Goal: Task Accomplishment & Management: Use online tool/utility

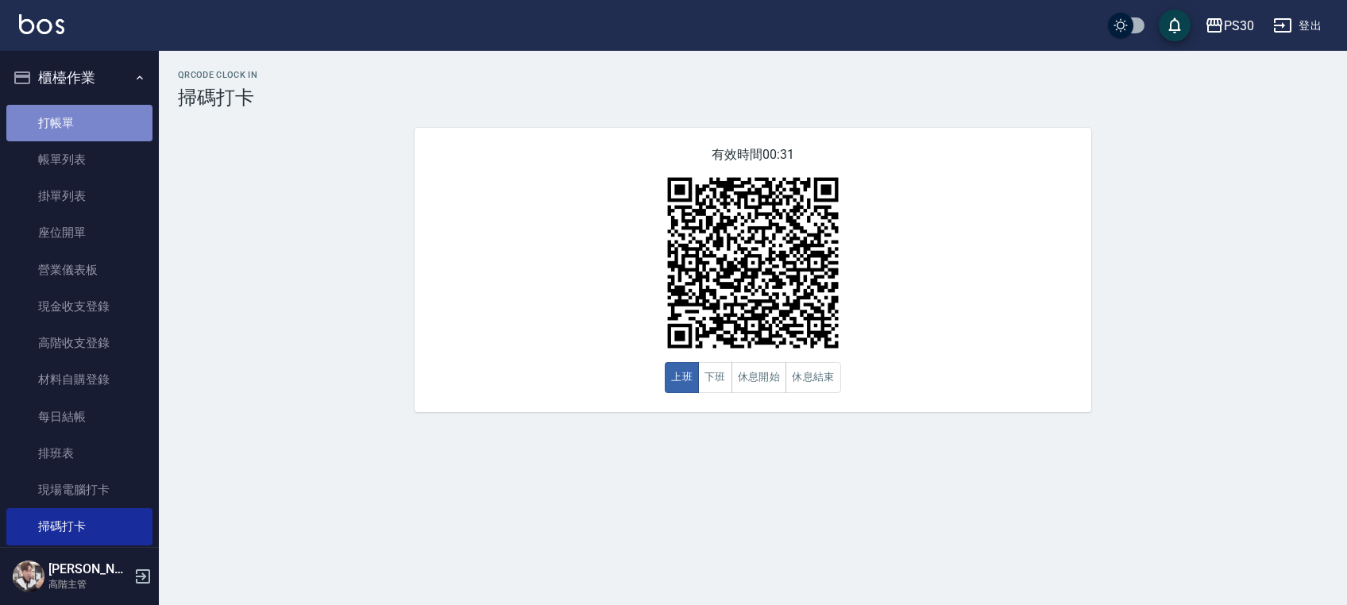
click at [99, 111] on link "打帳單" at bounding box center [79, 123] width 146 height 37
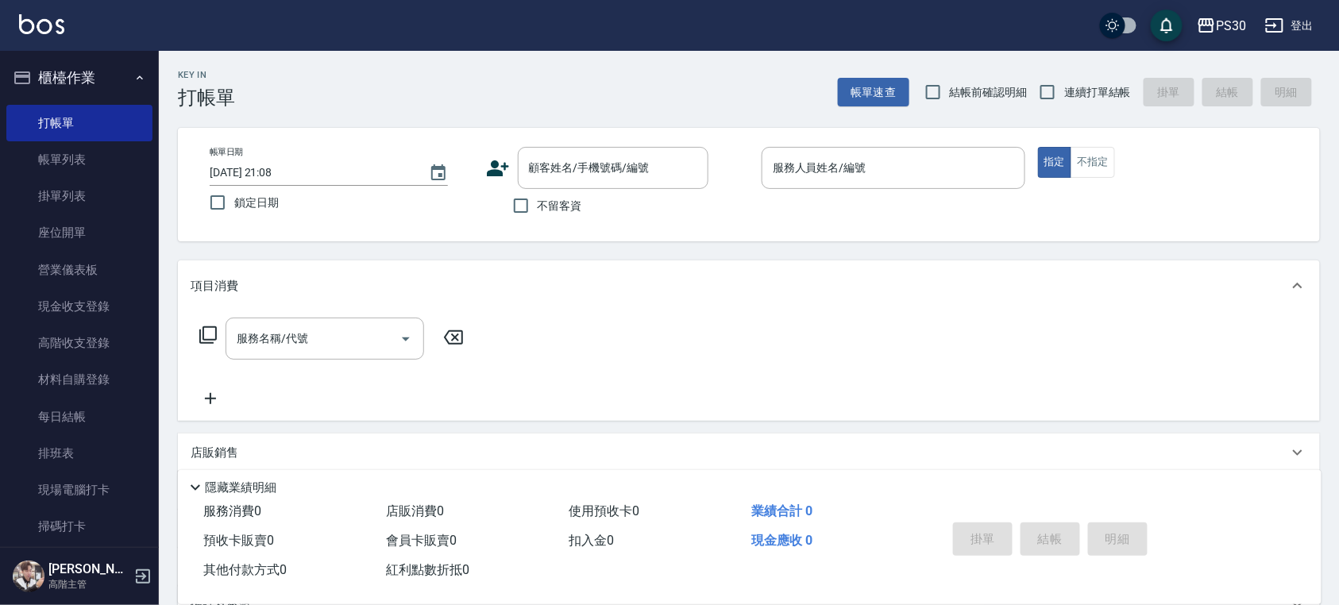
click at [563, 202] on span "不留客資" at bounding box center [560, 206] width 44 height 17
click at [538, 202] on input "不留客資" at bounding box center [520, 205] width 33 height 33
checkbox input "true"
click at [1097, 84] on span "連續打單結帳" at bounding box center [1097, 92] width 67 height 17
click at [1064, 84] on input "連續打單結帳" at bounding box center [1047, 91] width 33 height 33
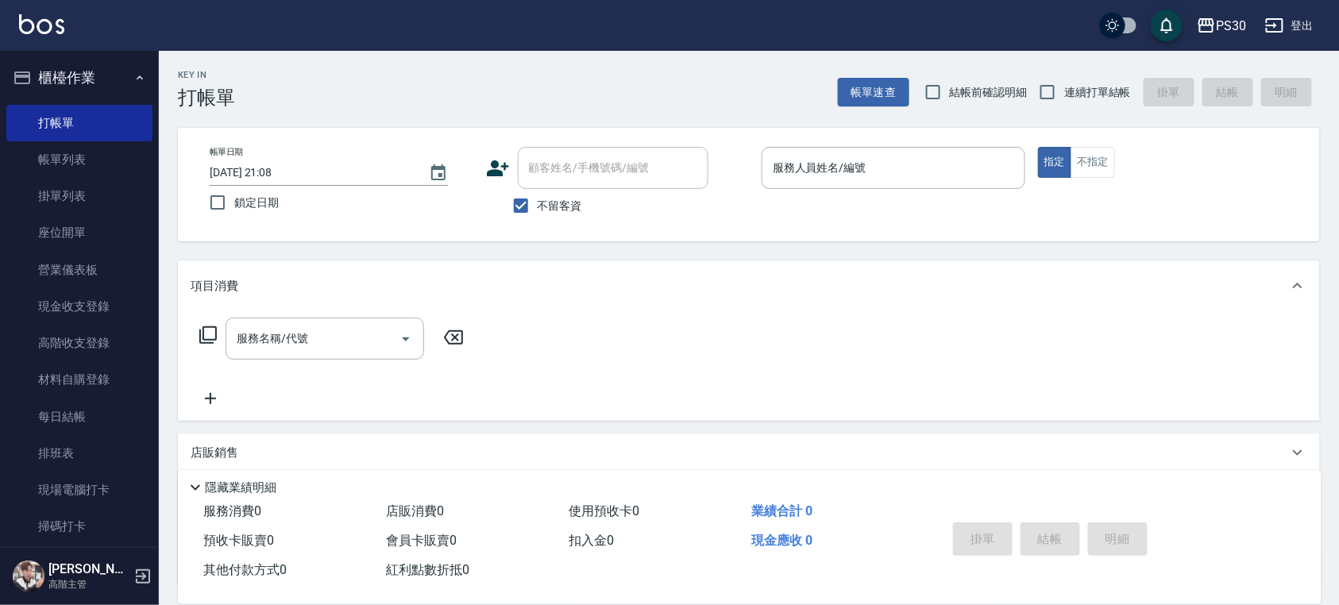
checkbox input "true"
click at [875, 163] on input "服務人員姓名/編號" at bounding box center [893, 168] width 249 height 28
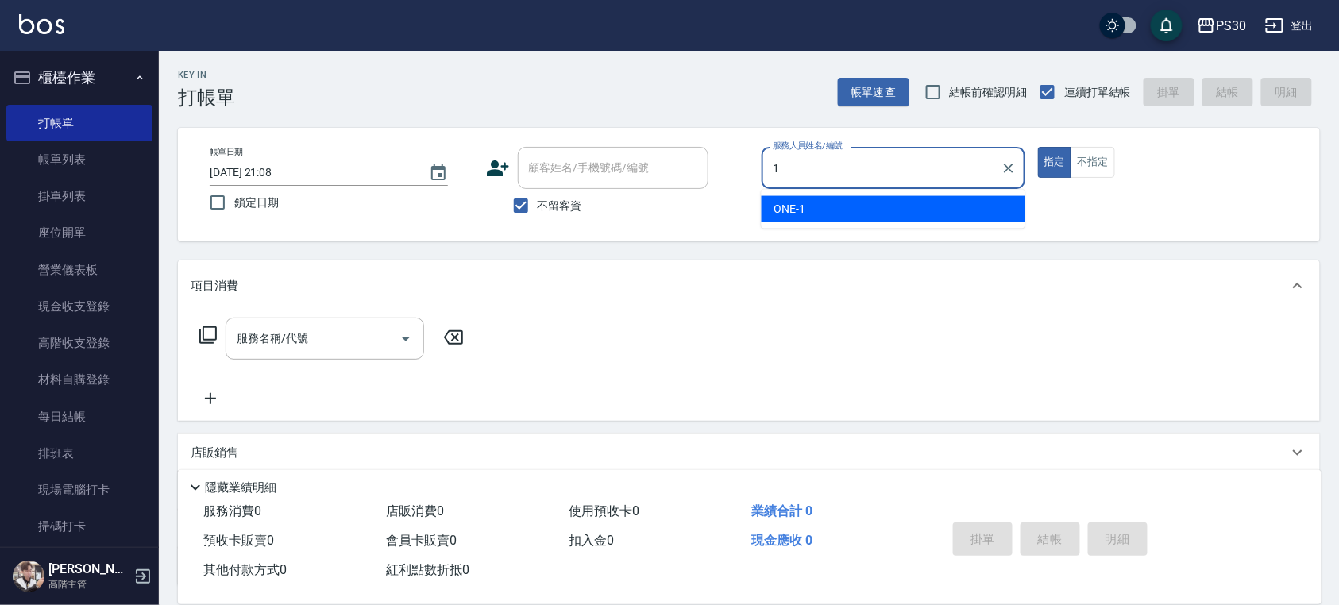
type input "ONE-1"
type button "true"
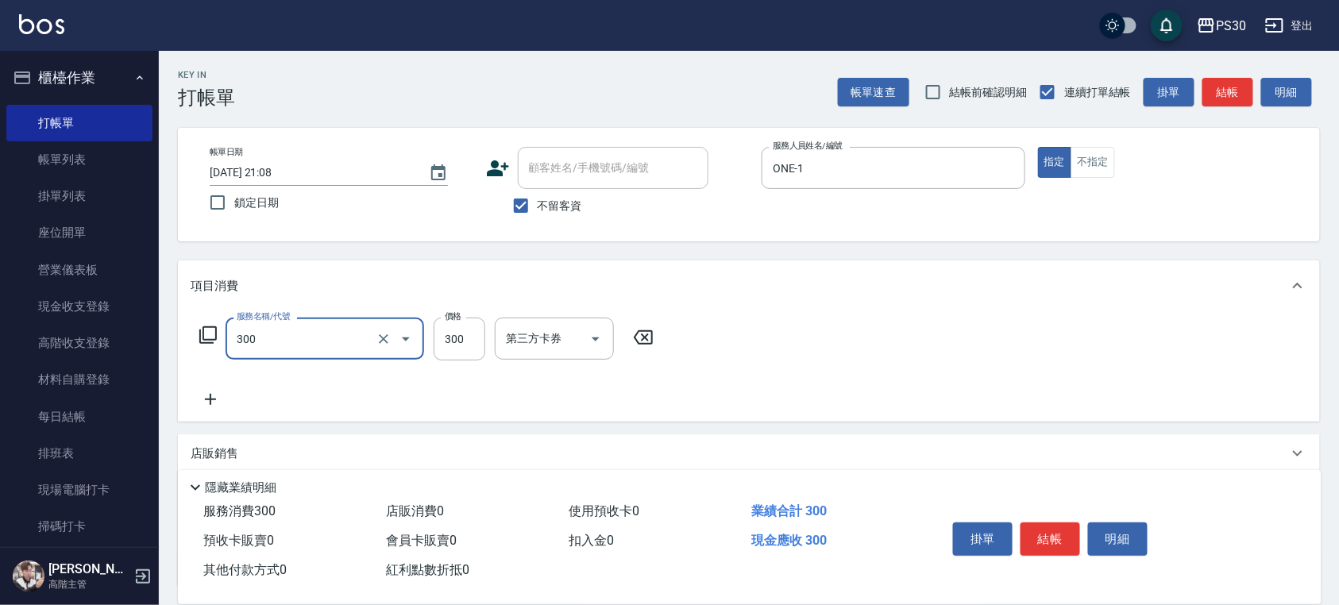
type input "洗剪300(300)"
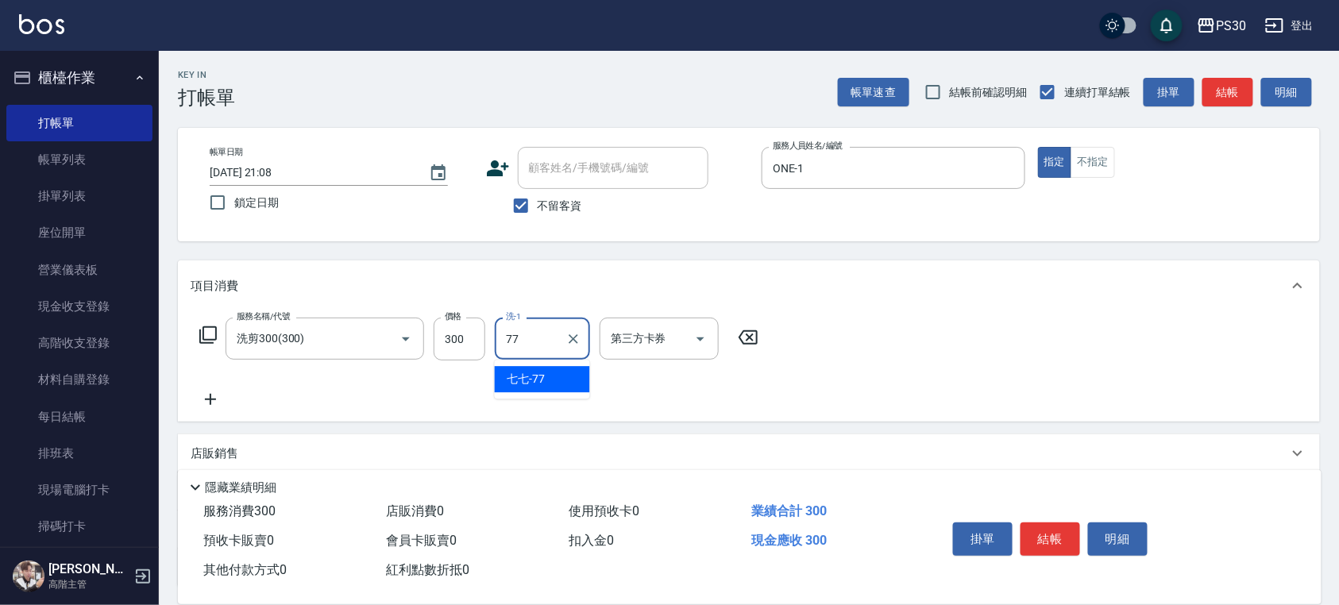
type input "七七-77"
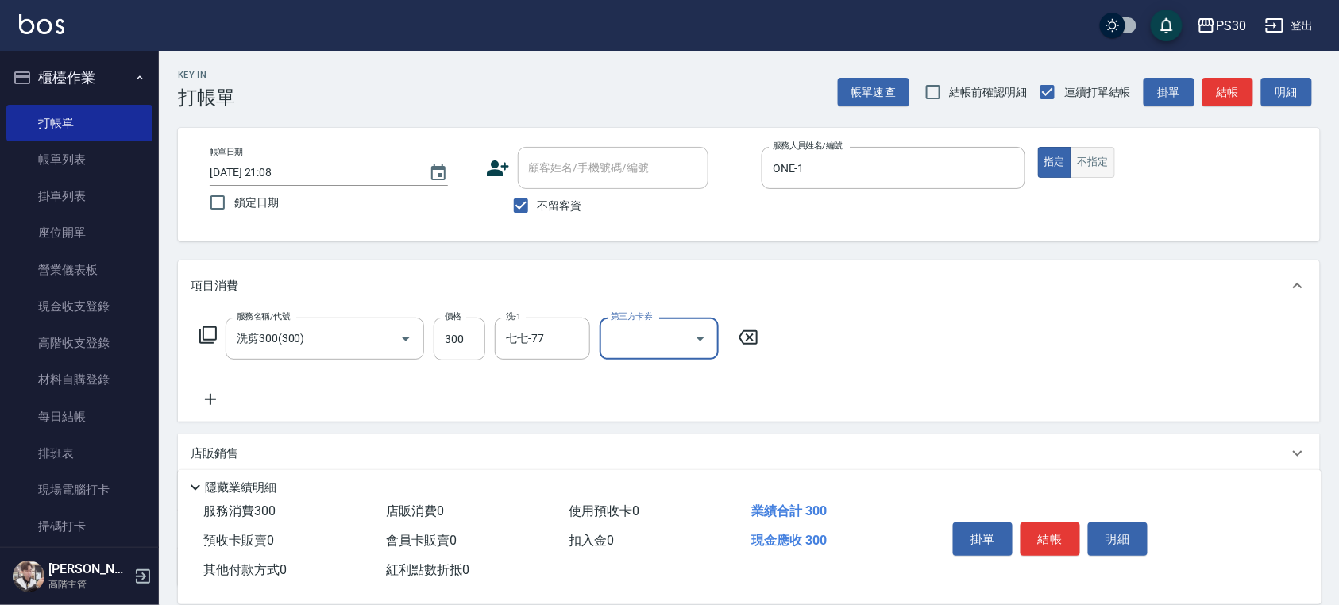
click at [1098, 164] on button "不指定" at bounding box center [1093, 162] width 44 height 31
click at [1053, 531] on button "結帳" at bounding box center [1051, 539] width 60 height 33
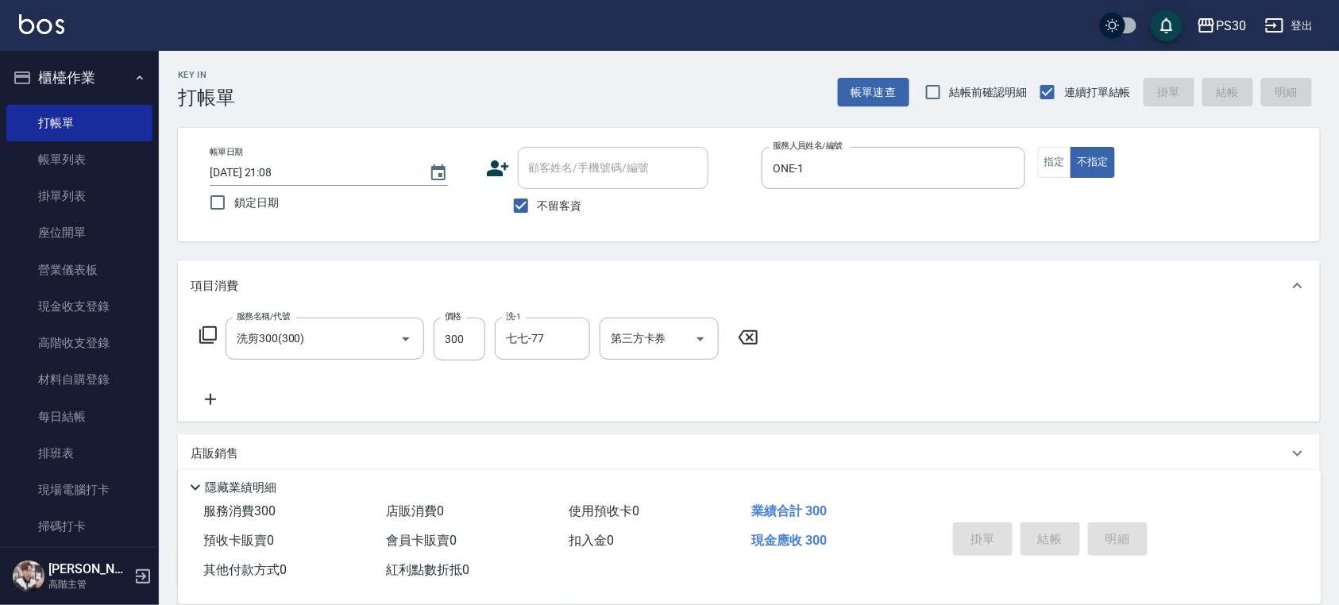
type input "[DATE] 21:09"
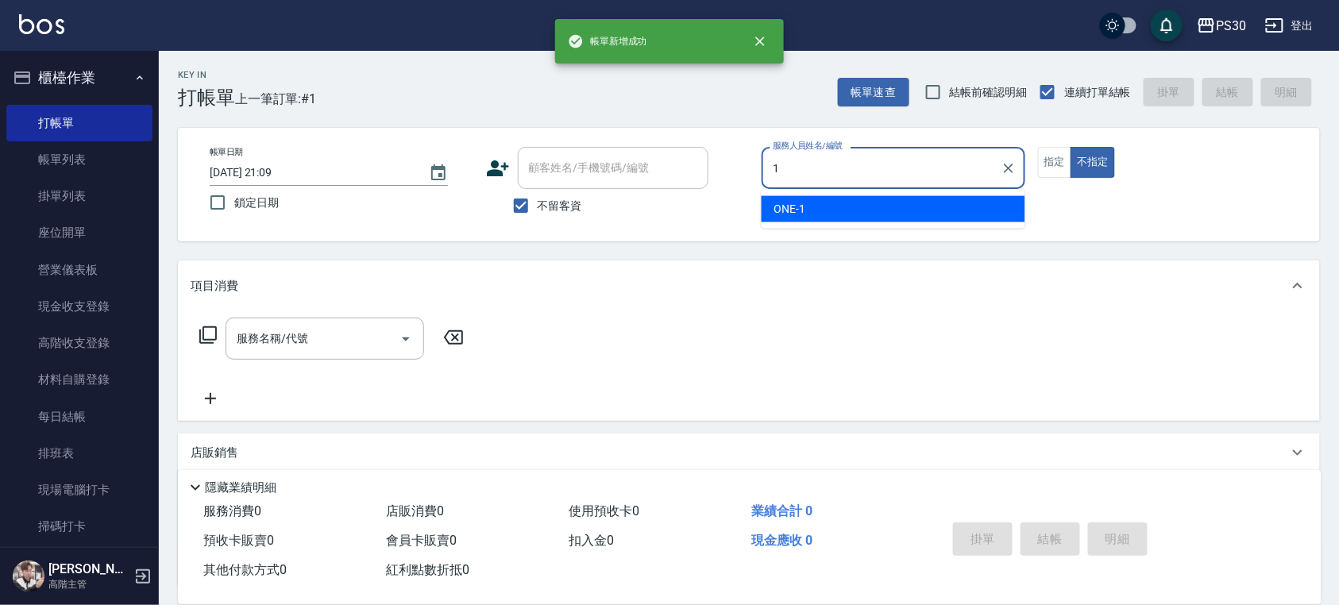
type input "ONE-1"
type button "false"
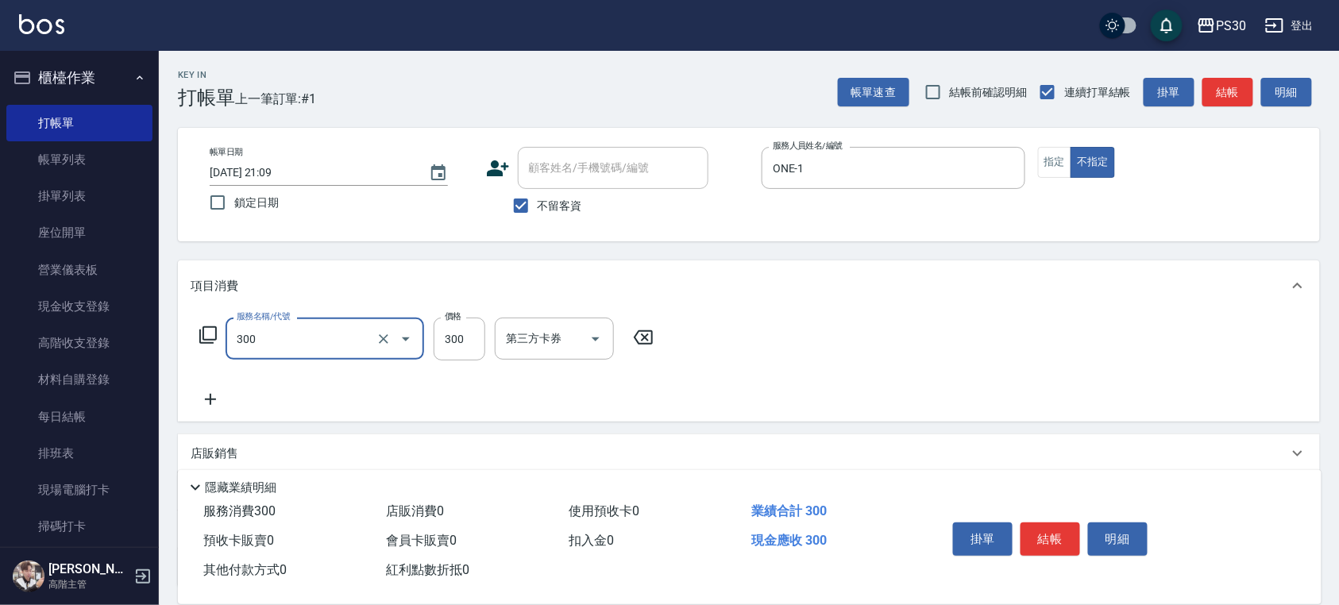
type input "洗剪300(300)"
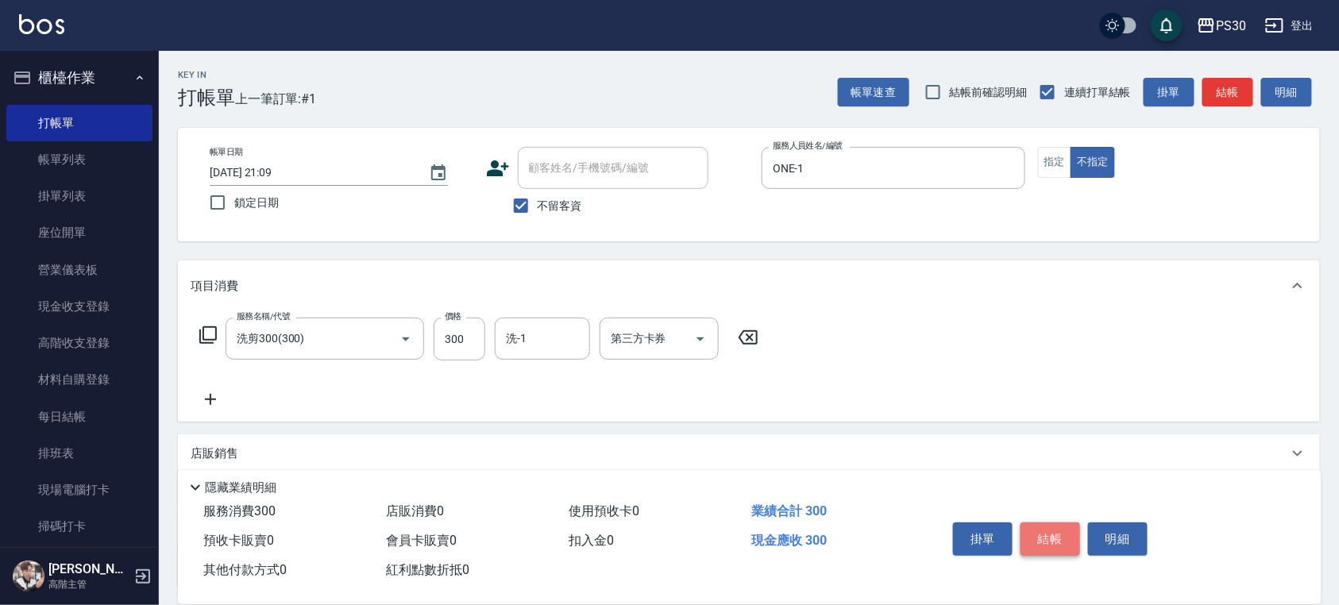
click at [1043, 539] on button "結帳" at bounding box center [1051, 539] width 60 height 33
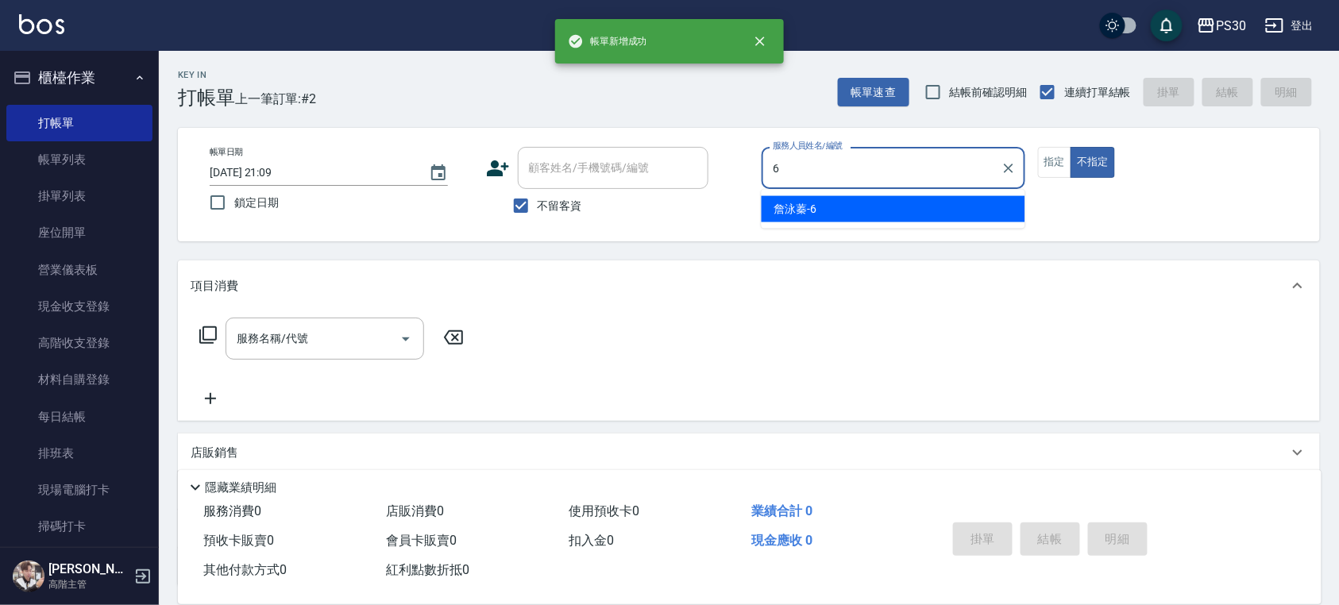
type input "[PERSON_NAME]-6"
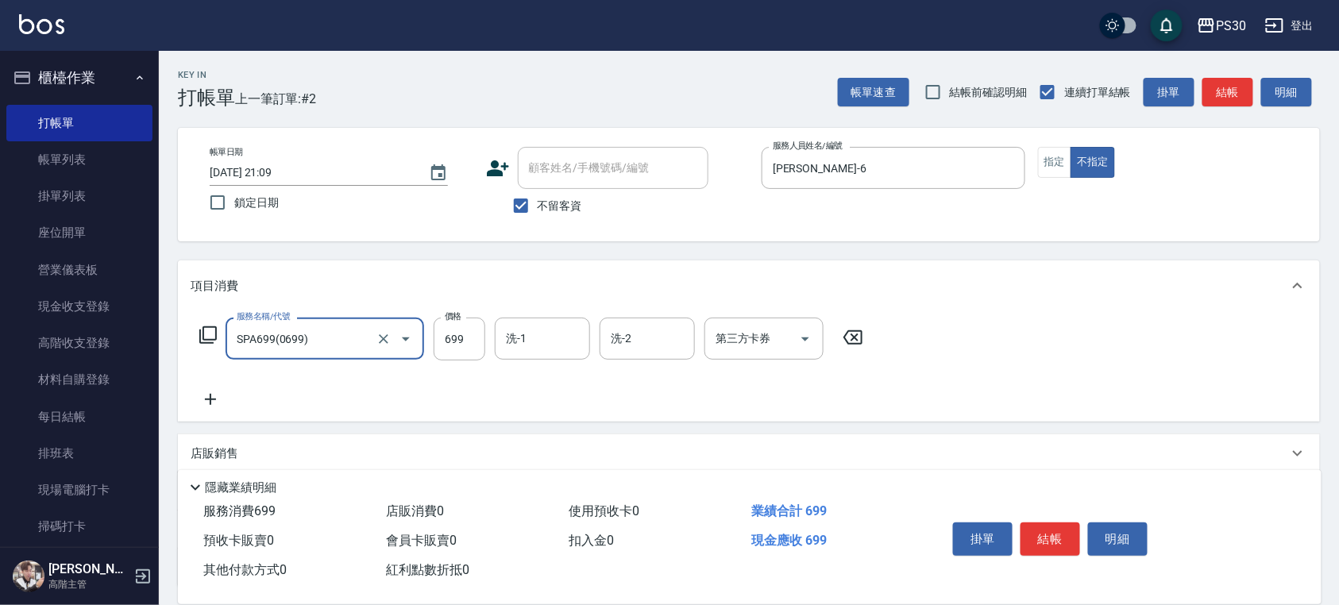
type input "SPA699(0699)"
type input "999"
click at [1043, 172] on button "指定" at bounding box center [1055, 162] width 34 height 31
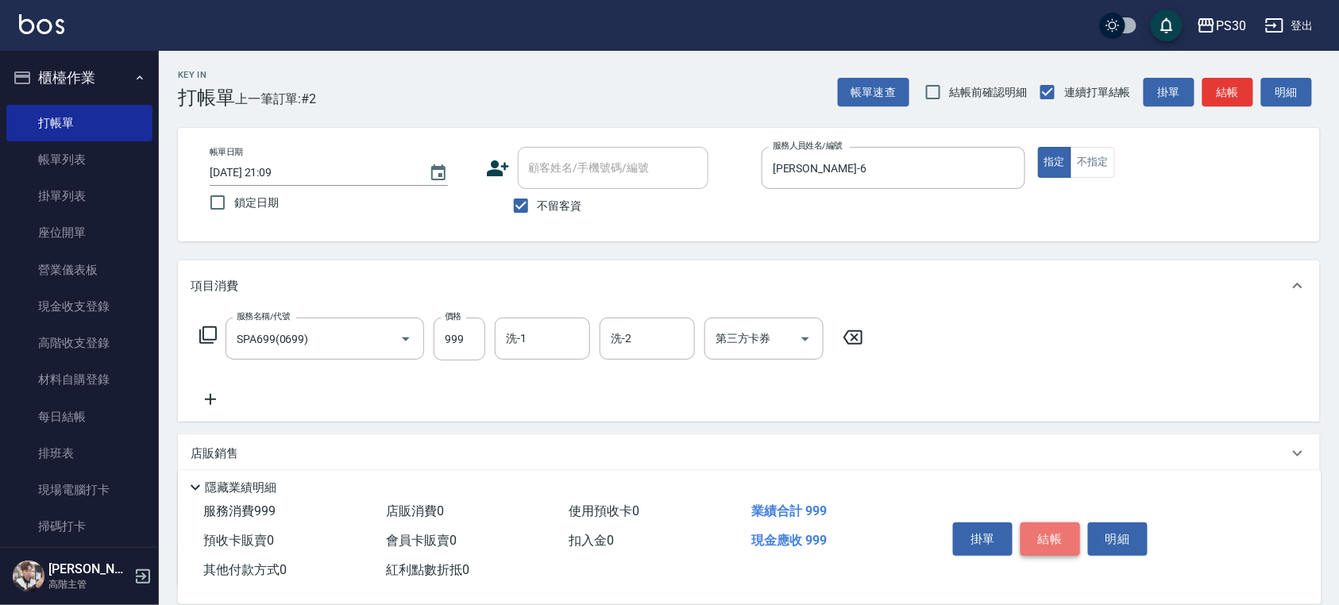
click at [1069, 539] on button "結帳" at bounding box center [1051, 539] width 60 height 33
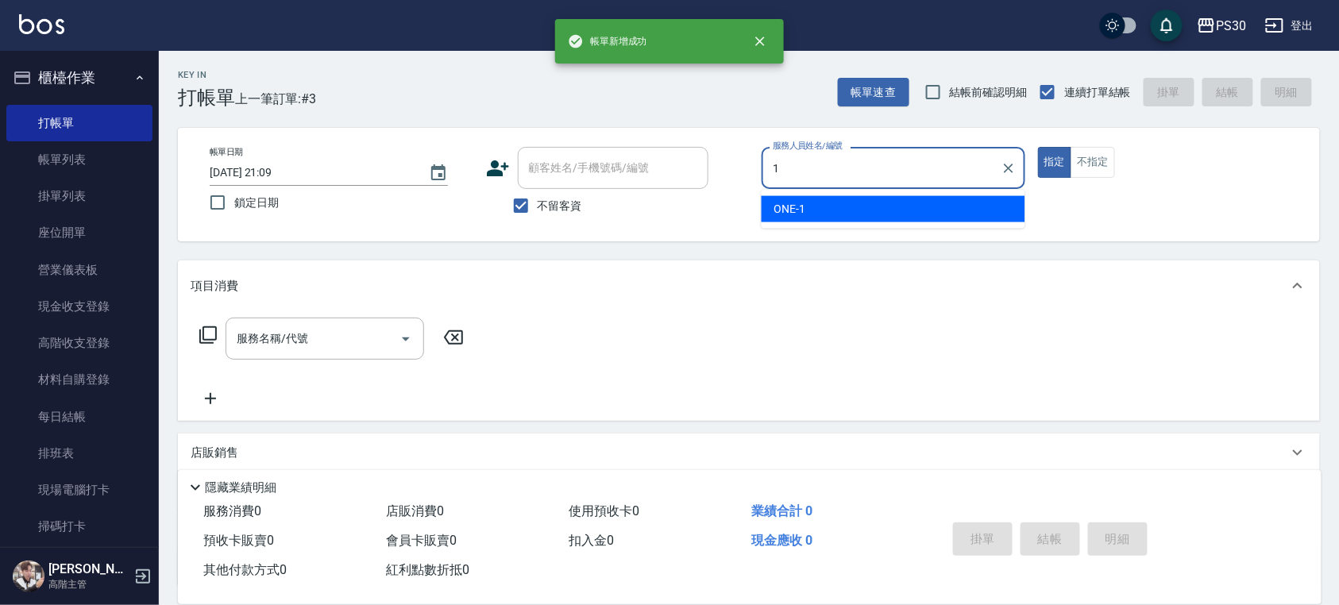
type input "ONE-1"
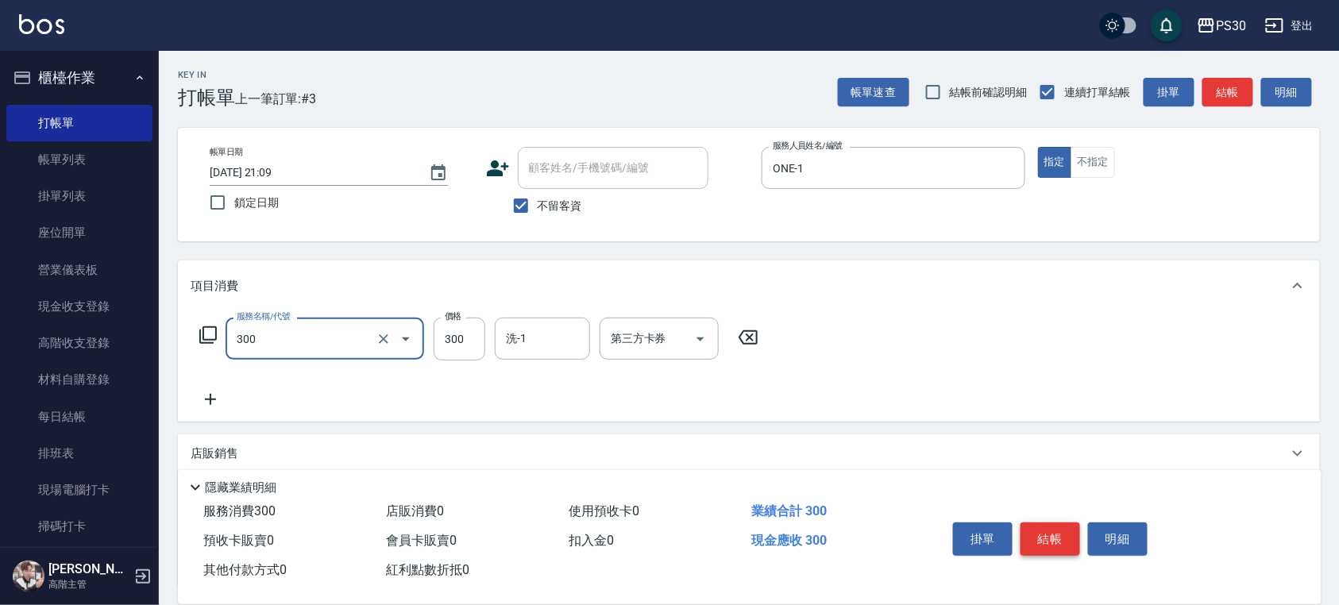
type input "洗剪300(300)"
click at [1091, 151] on button "不指定" at bounding box center [1093, 162] width 44 height 31
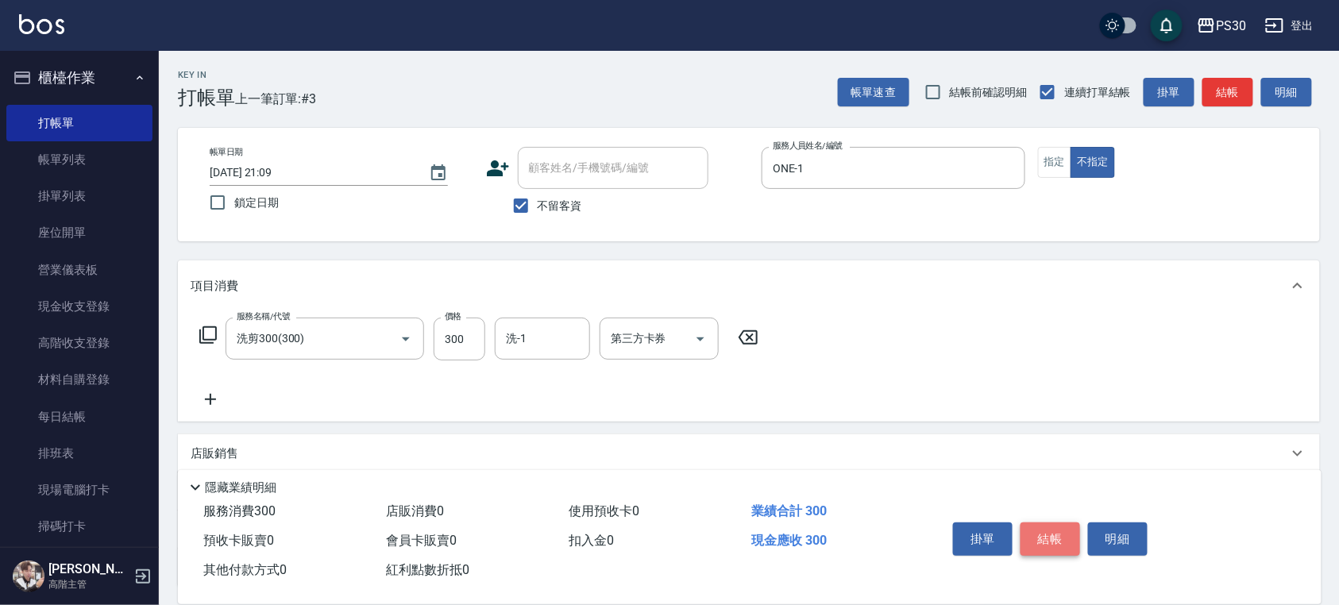
click at [1056, 528] on button "結帳" at bounding box center [1051, 539] width 60 height 33
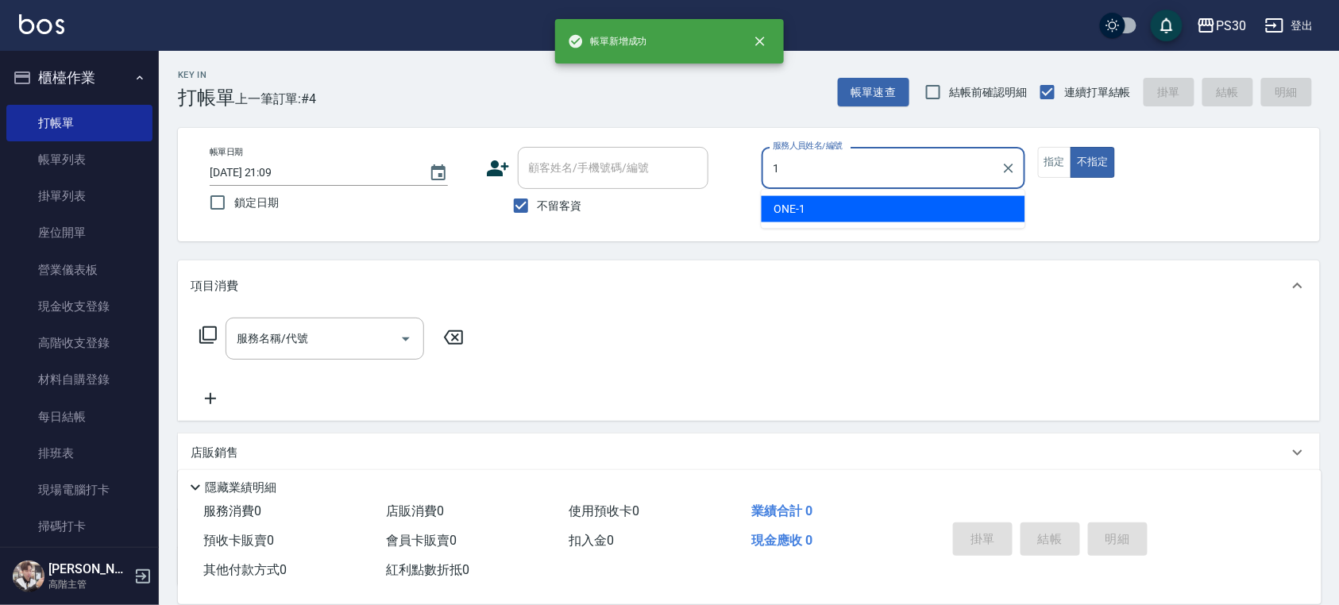
type input "ONE-1"
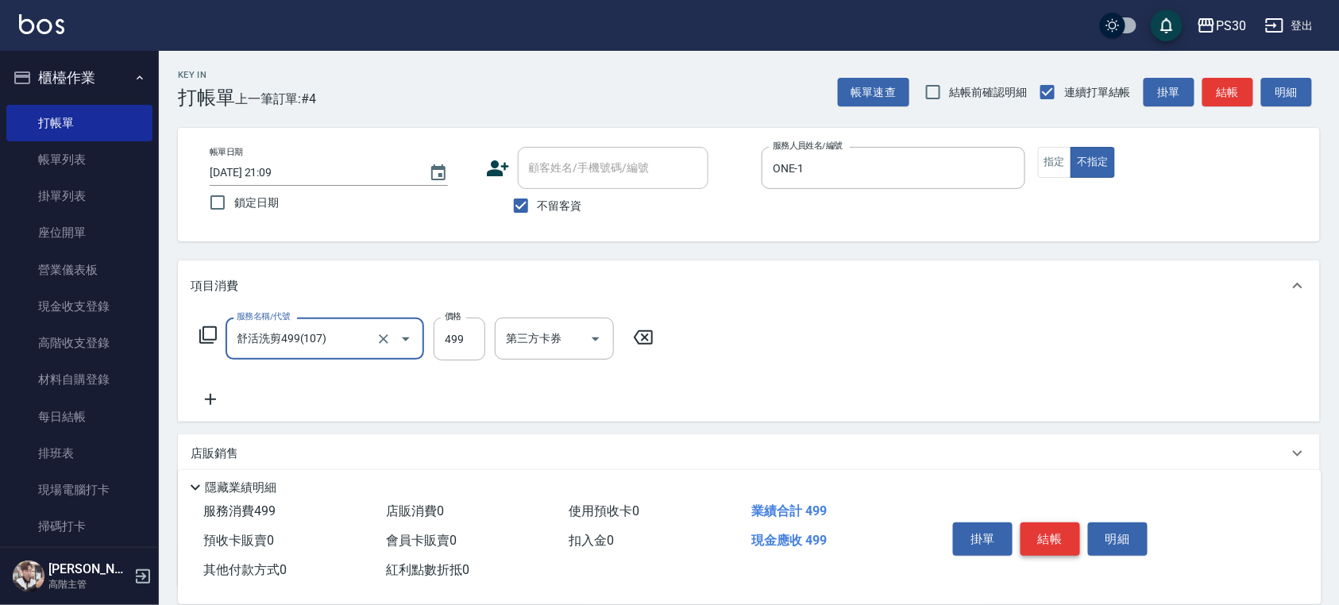
type input "舒活洗剪499(107)"
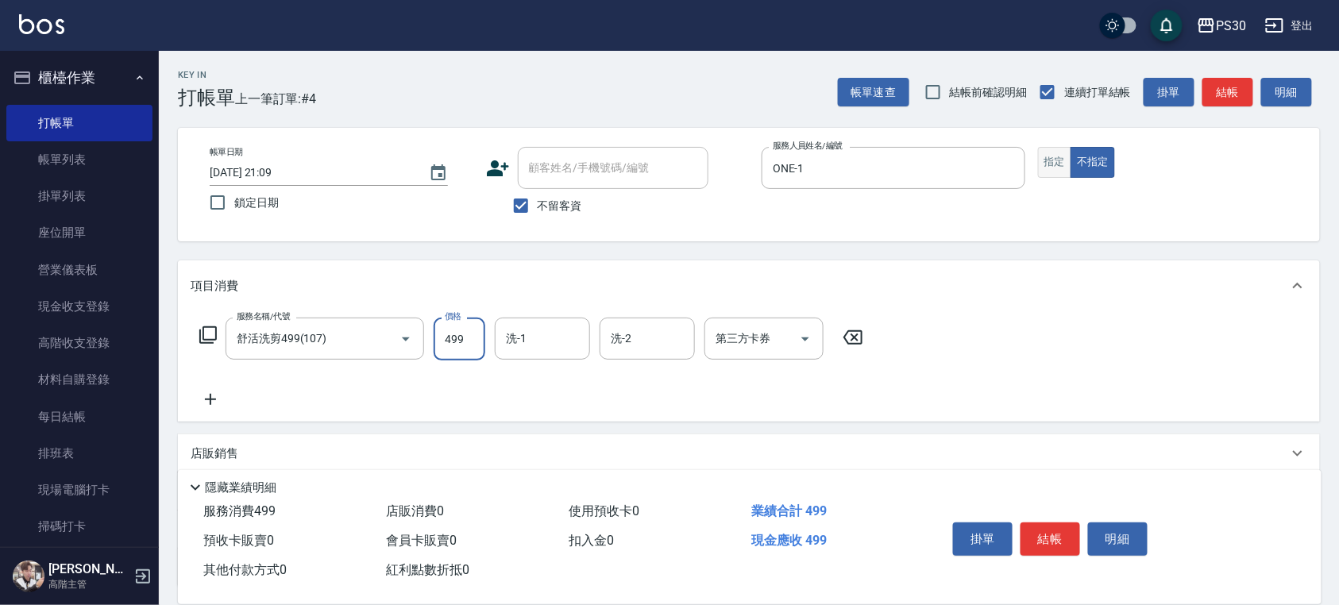
click at [1064, 175] on button "指定" at bounding box center [1055, 162] width 34 height 31
click at [1061, 535] on button "結帳" at bounding box center [1051, 539] width 60 height 33
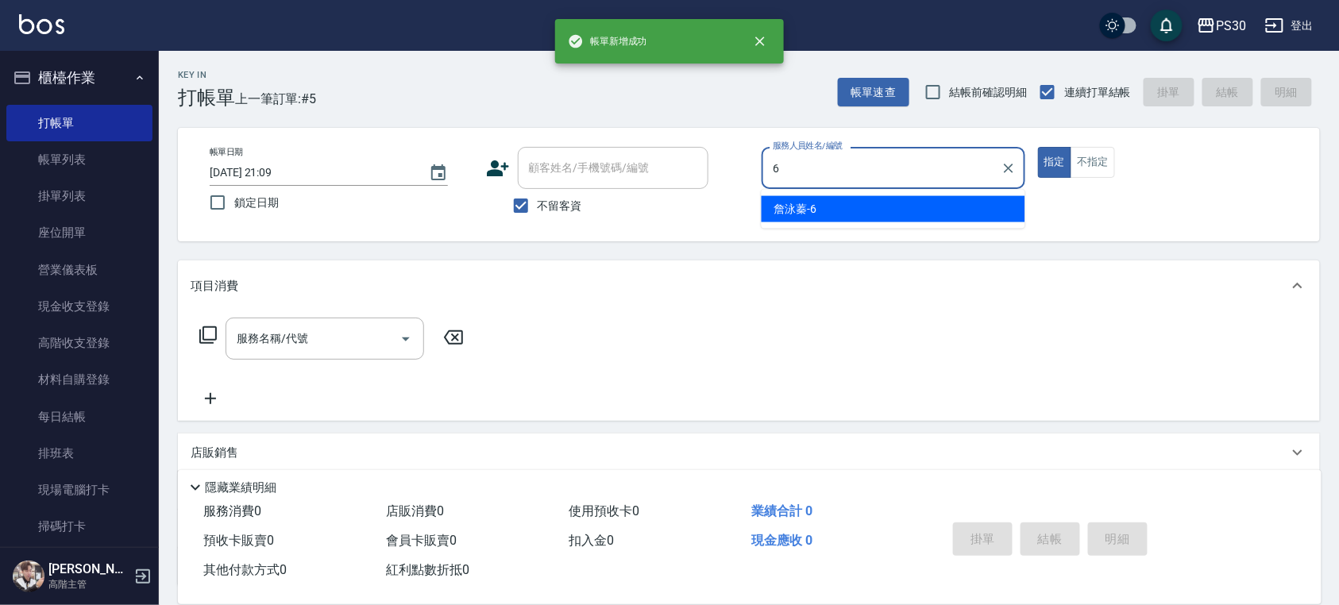
type input "[PERSON_NAME]-6"
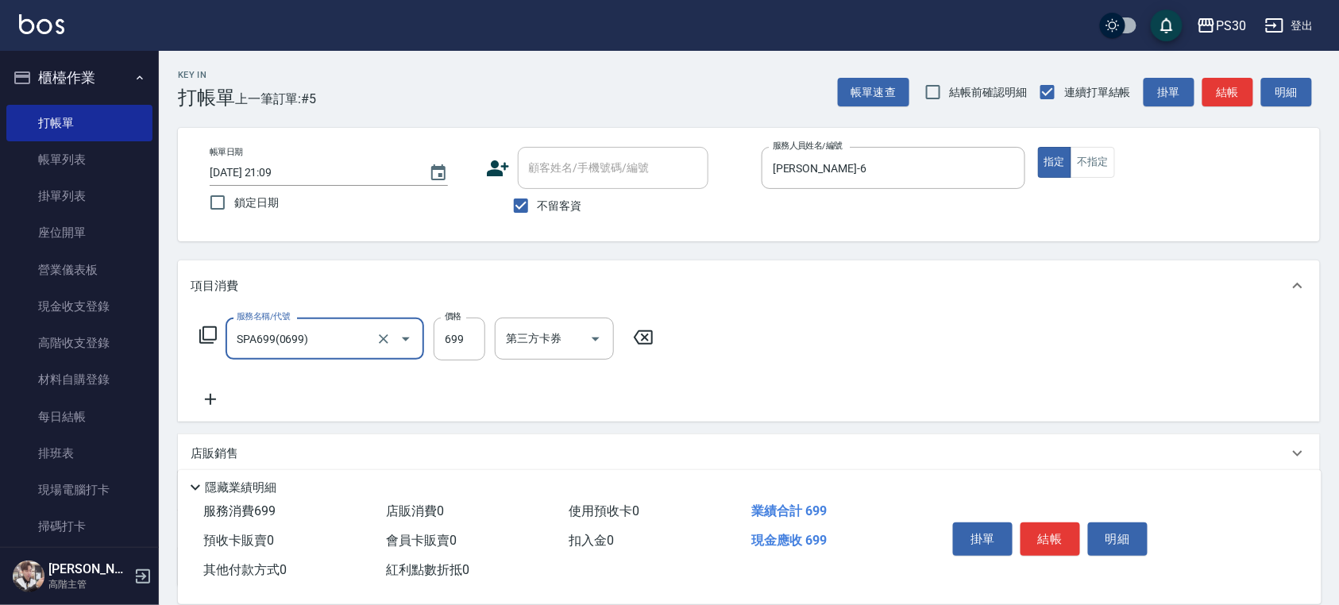
type input "SPA699(0699)"
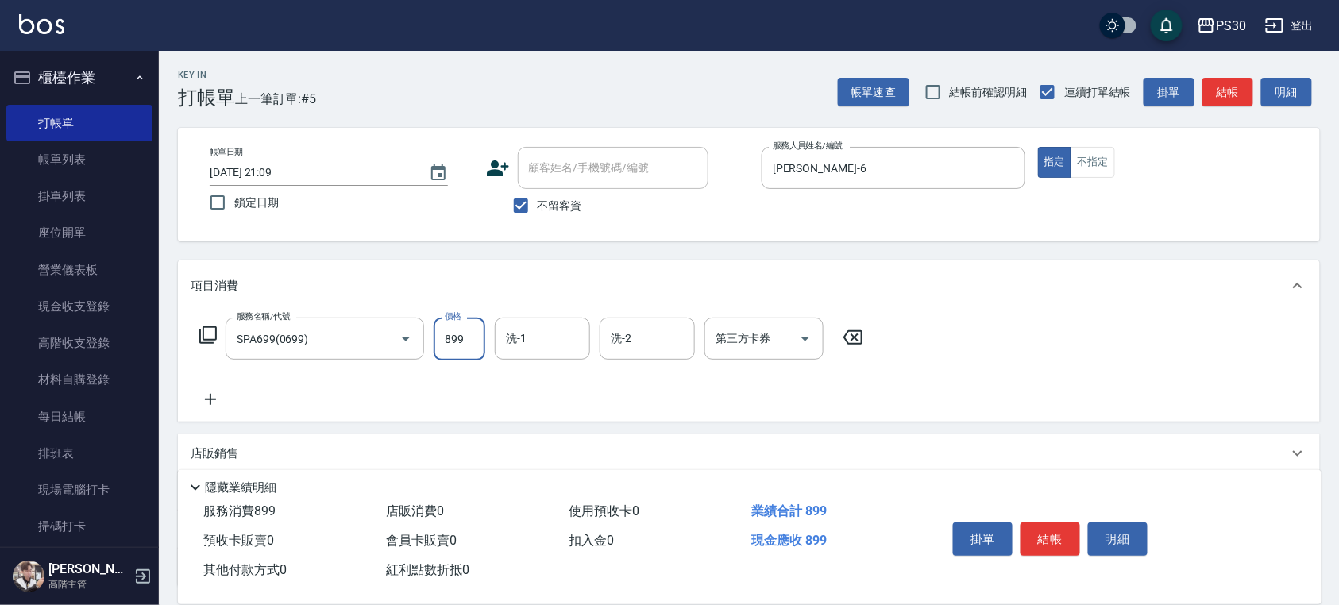
type input "899"
click at [1063, 526] on button "結帳" at bounding box center [1051, 539] width 60 height 33
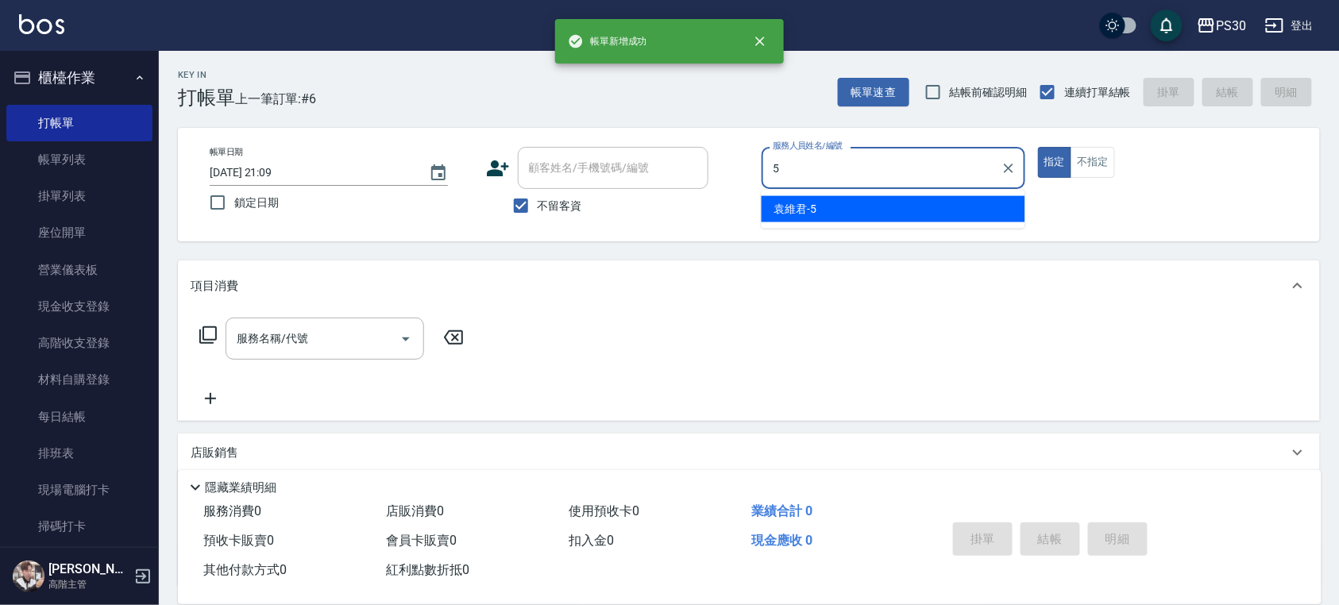
type input "[PERSON_NAME]-5"
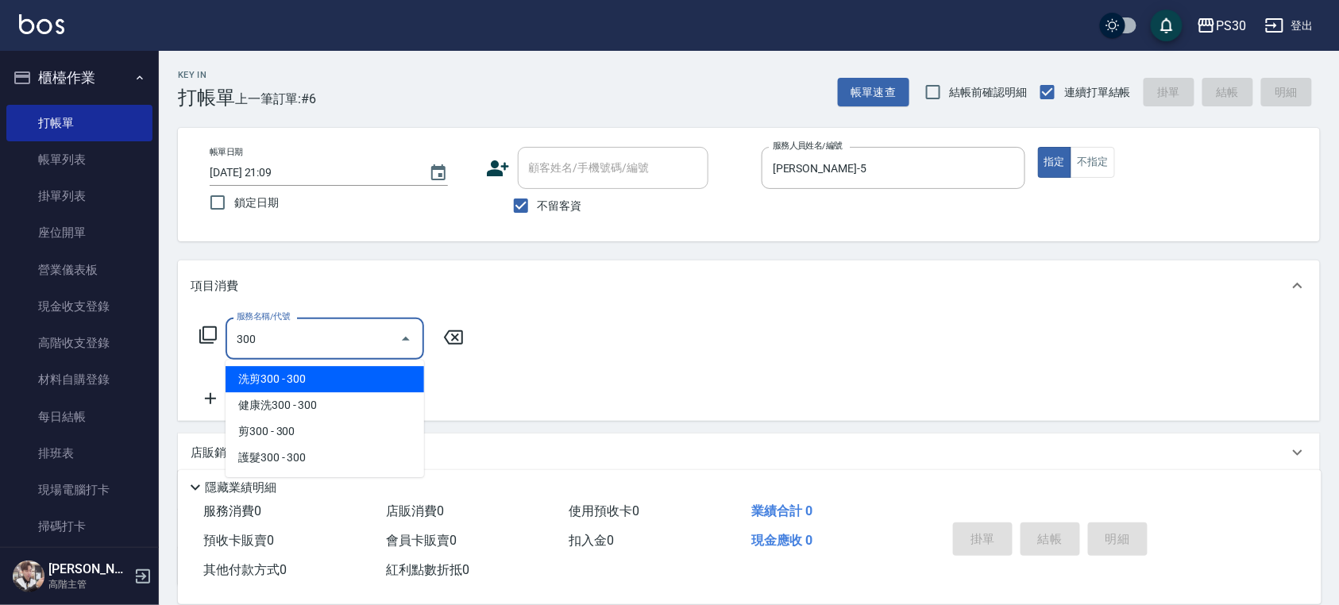
type input "洗剪300(300)"
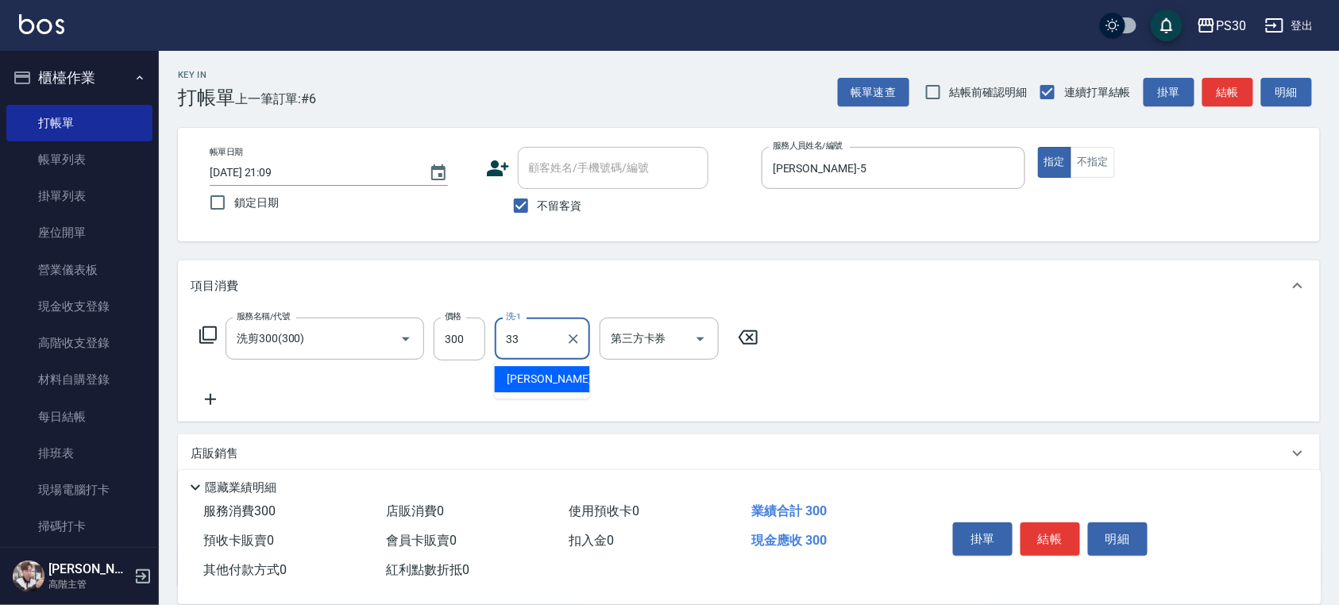
type input "[PERSON_NAME]-33"
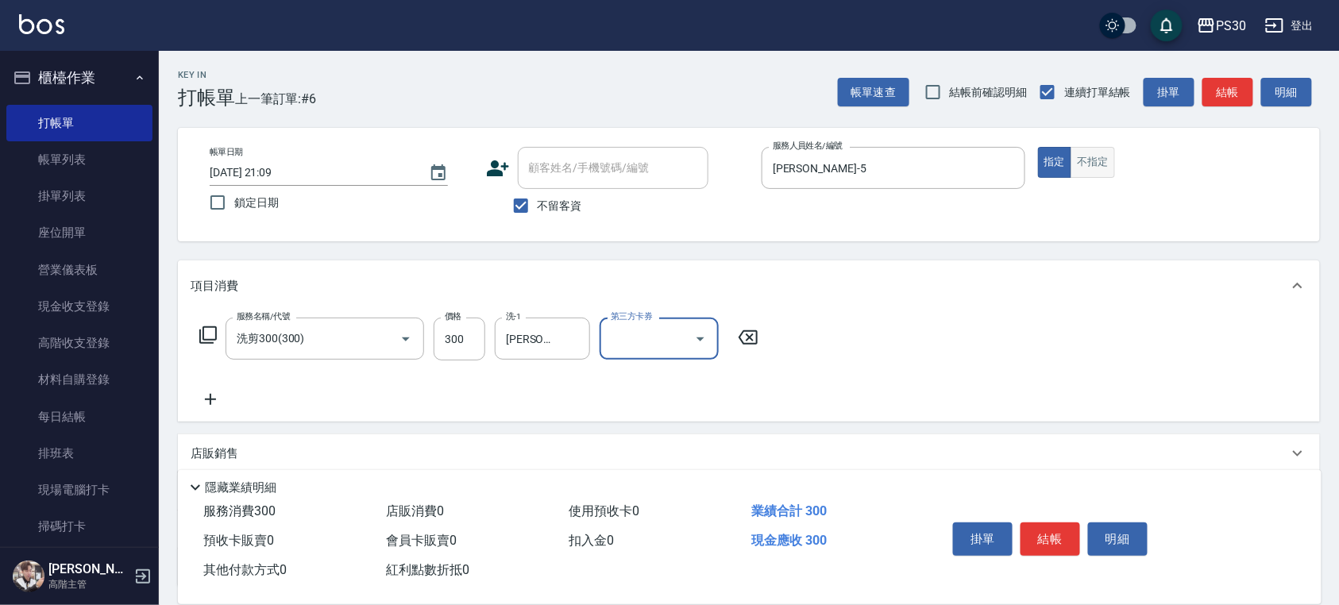
click at [1087, 149] on button "不指定" at bounding box center [1093, 162] width 44 height 31
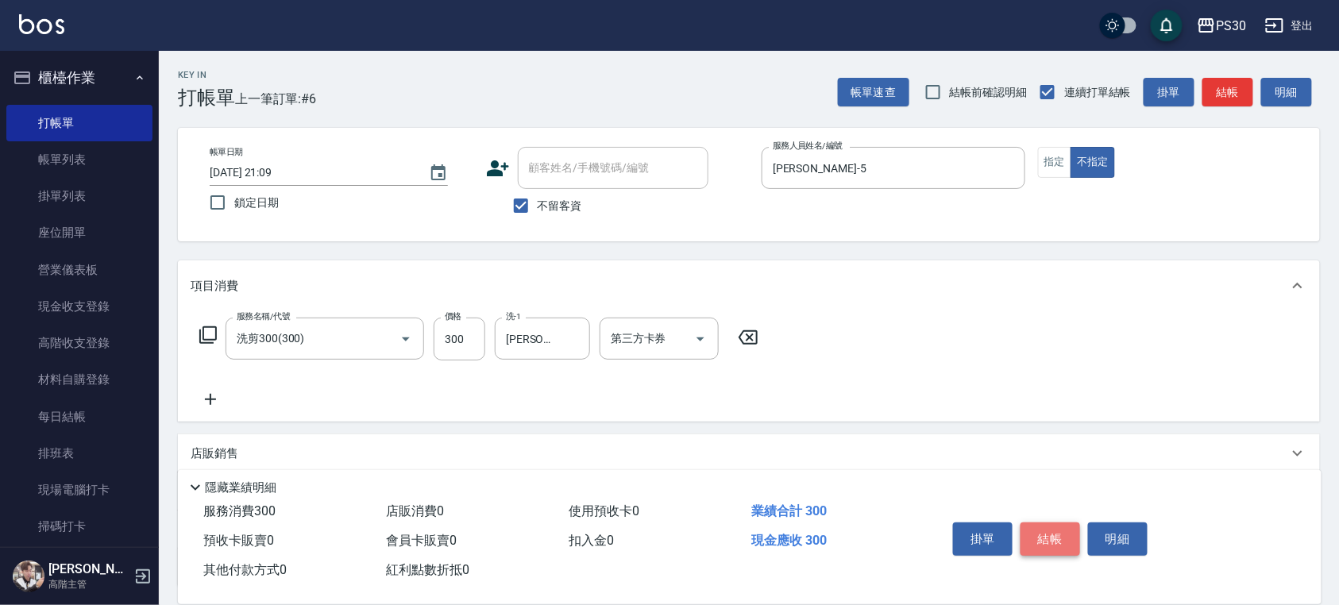
click at [1068, 531] on button "結帳" at bounding box center [1051, 539] width 60 height 33
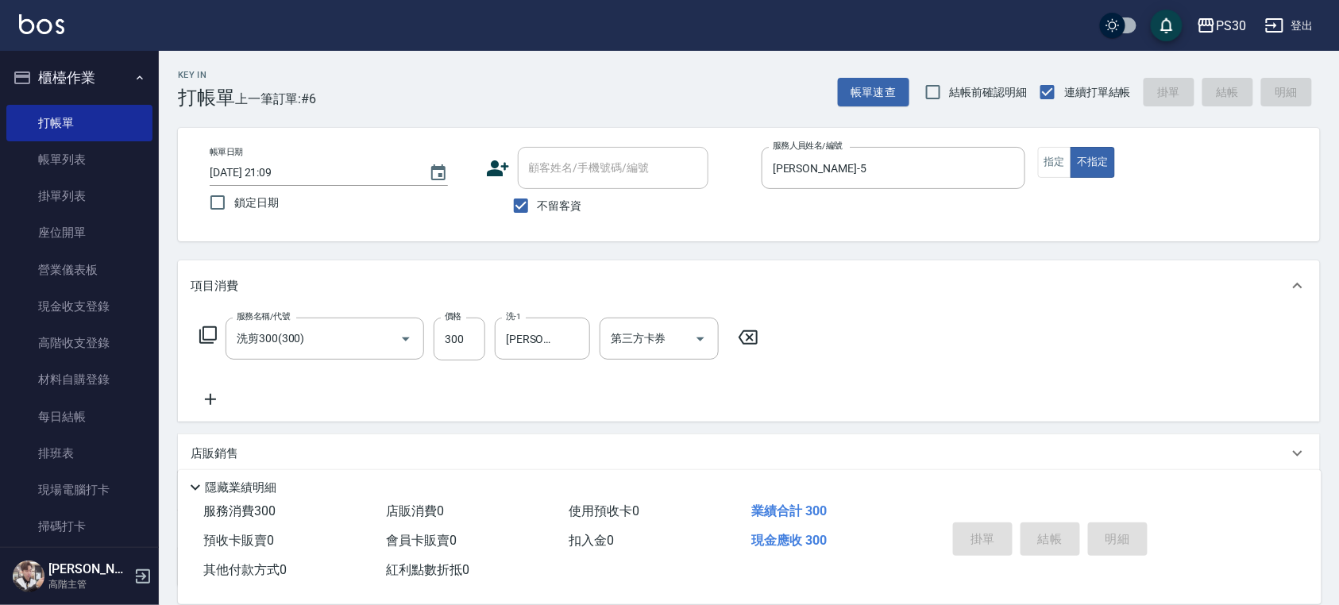
type input "[DATE] 21:10"
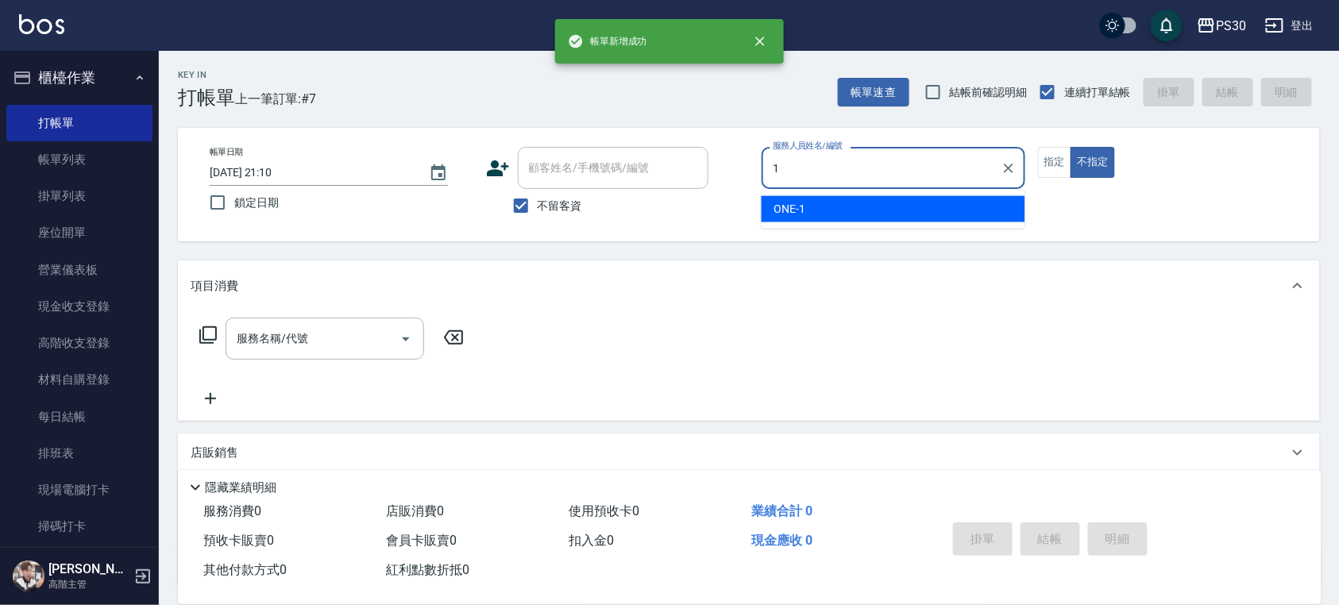
type input "ONE-1"
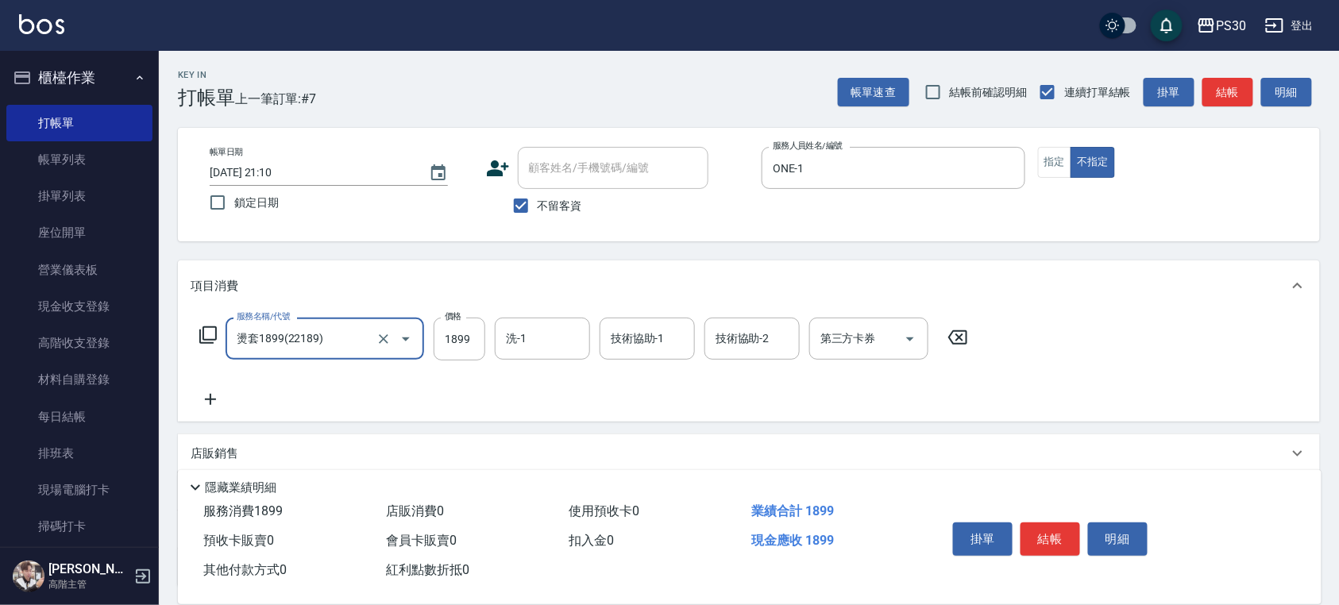
type input "燙套1899(22189)"
type input "2099"
click at [1052, 160] on button "指定" at bounding box center [1055, 162] width 34 height 31
click at [1045, 523] on button "結帳" at bounding box center [1051, 539] width 60 height 33
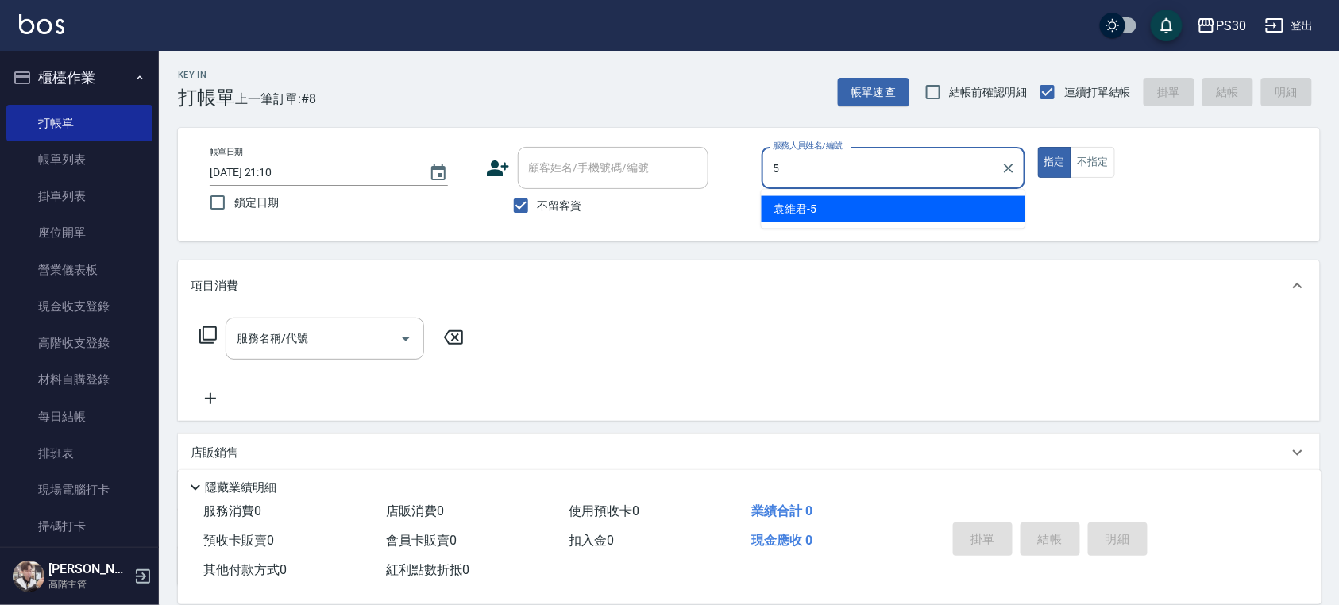
type input "[PERSON_NAME]-5"
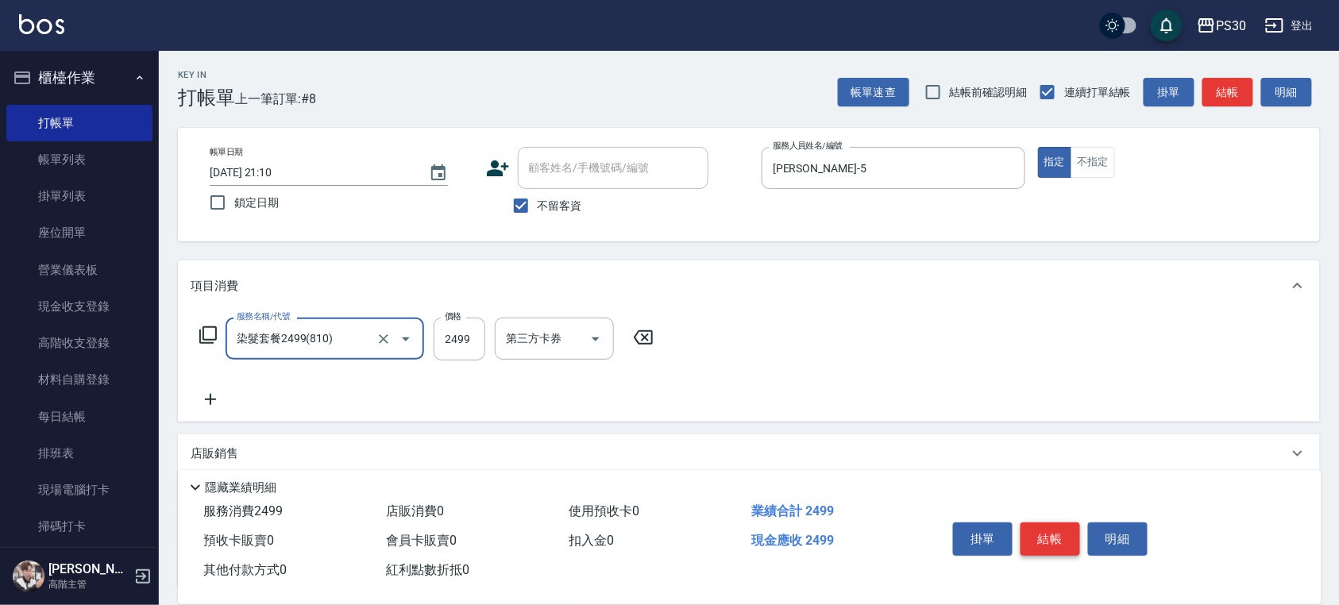
type input "染髮套餐2499(810)"
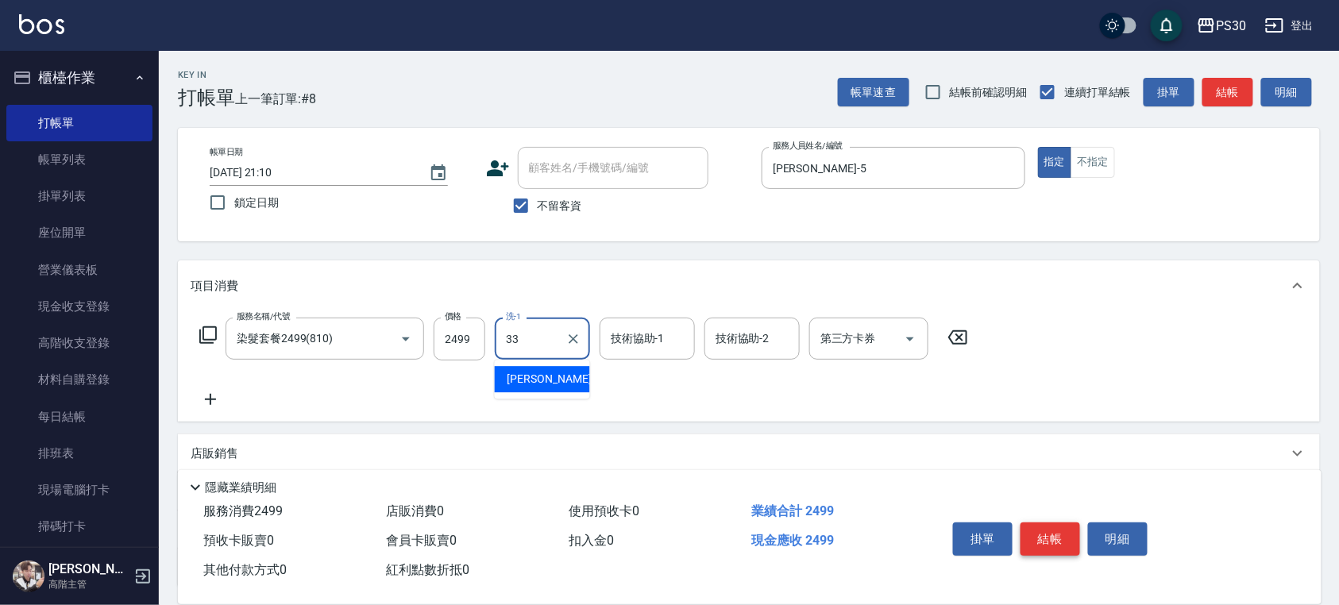
type input "[PERSON_NAME]-33"
click at [1042, 534] on button "結帳" at bounding box center [1051, 539] width 60 height 33
type input "[DATE] 21:12"
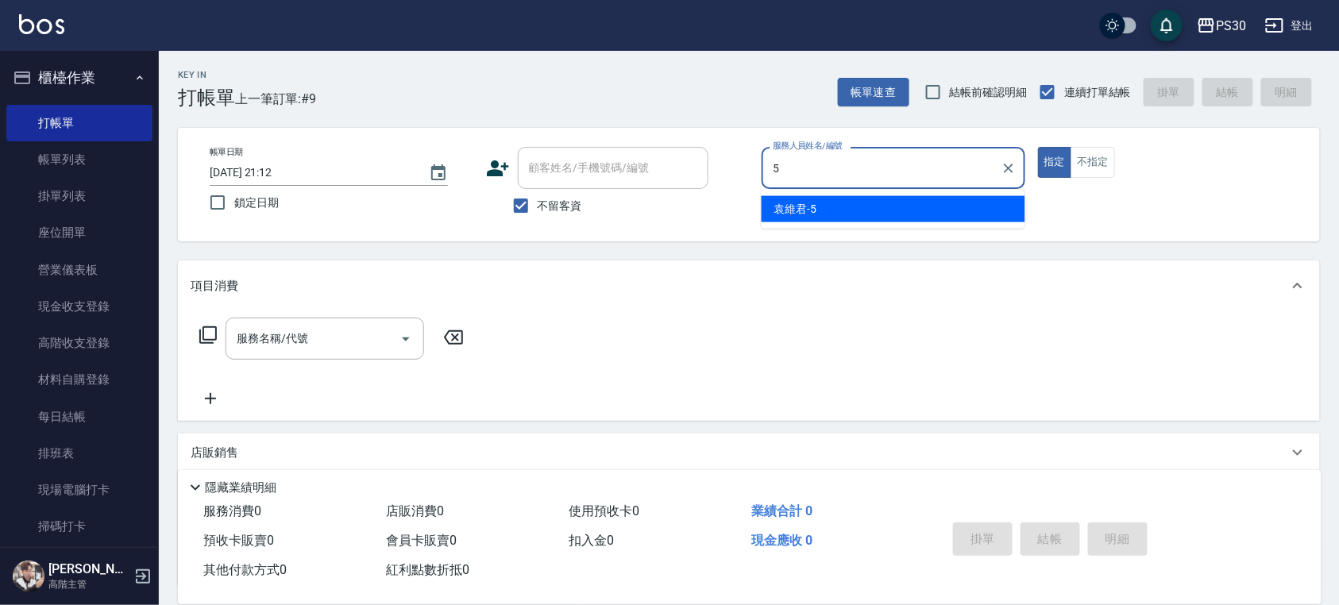
type input "[PERSON_NAME]-5"
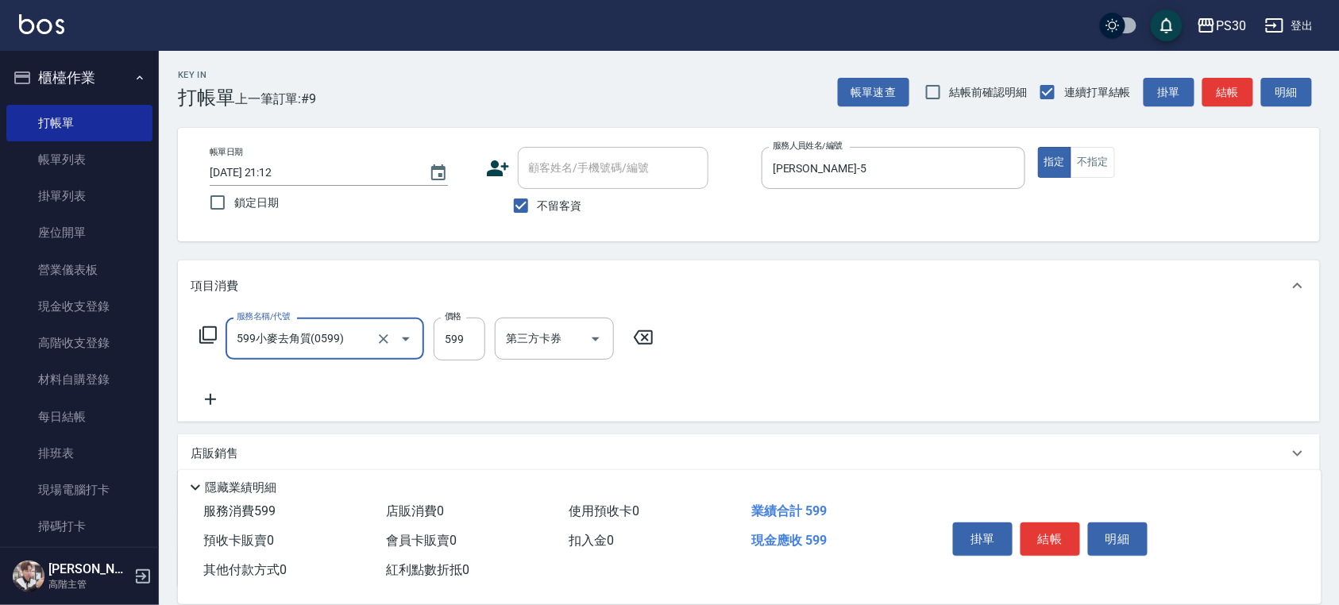
type input "599小麥去角質(0599)"
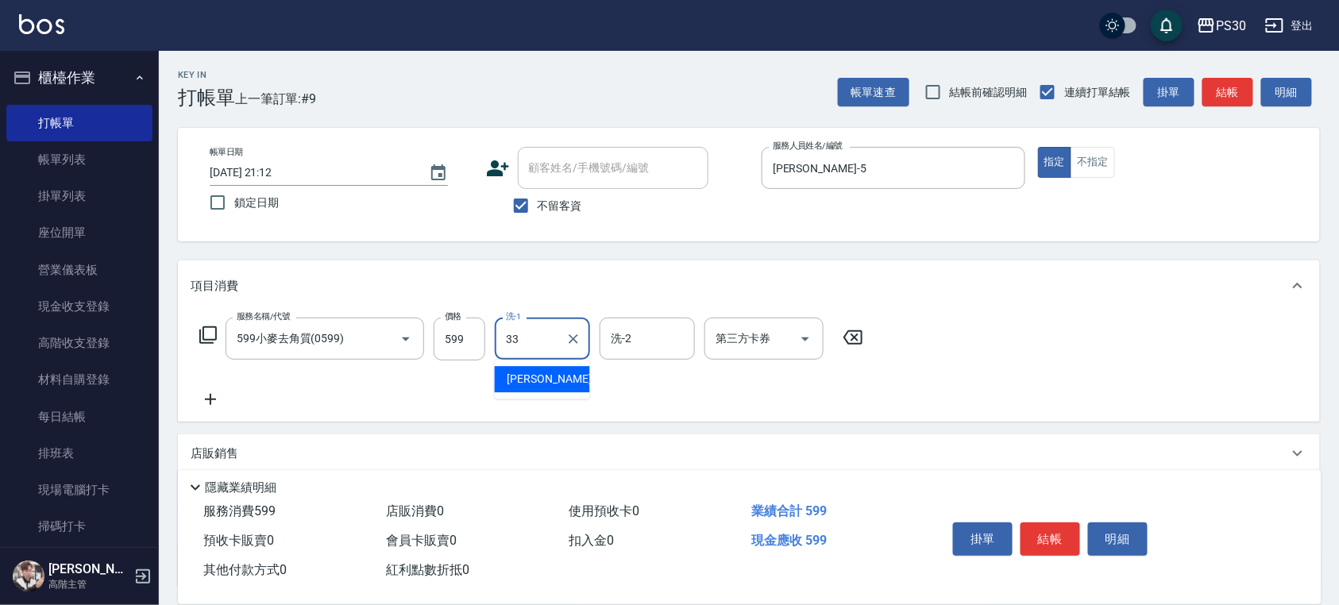
type input "[PERSON_NAME]-33"
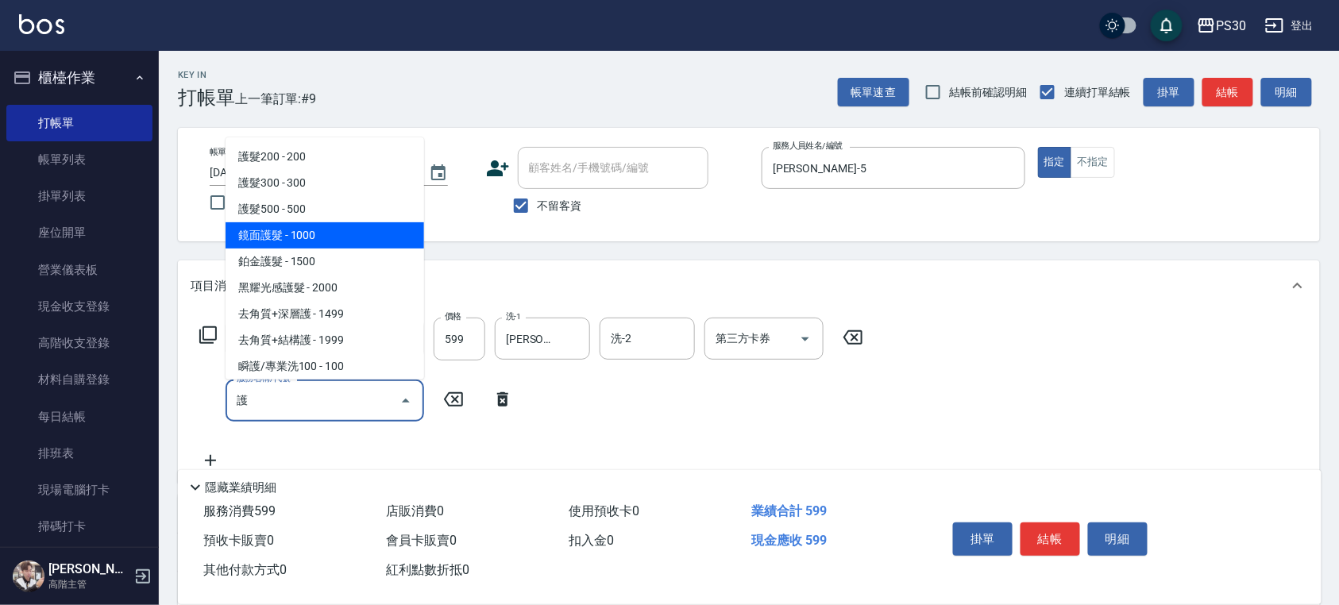
click at [322, 230] on span "鏡面護髮 - 1000" at bounding box center [325, 235] width 199 height 26
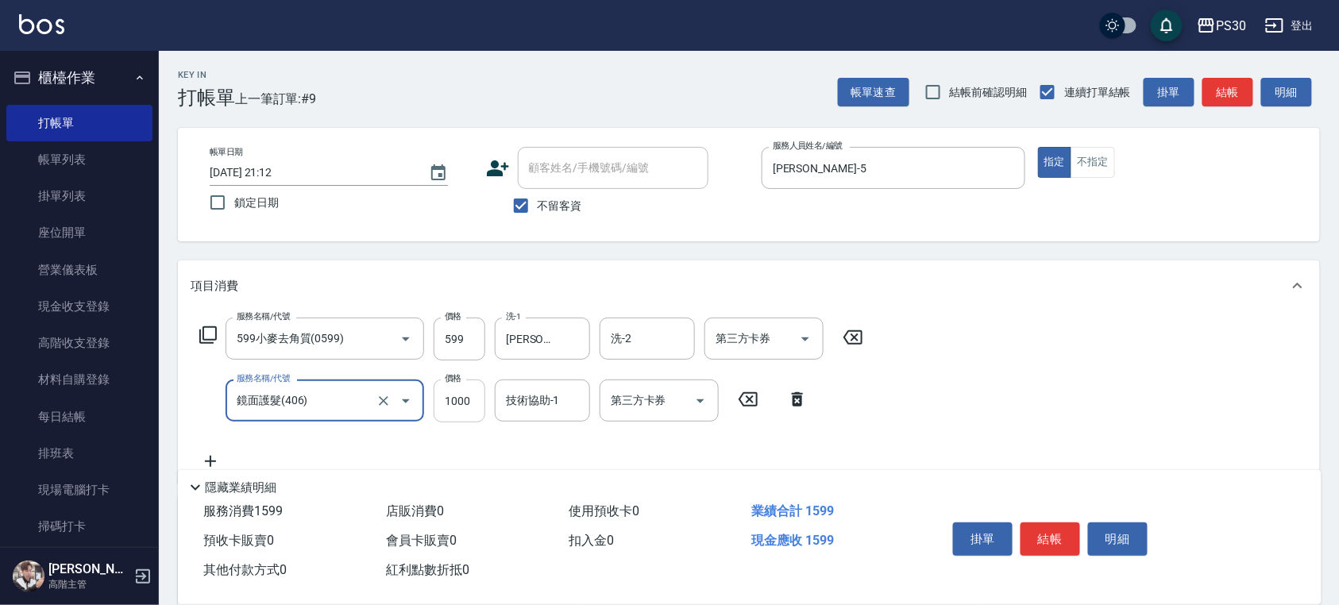
type input "鏡面護髮(406)"
click at [455, 402] on input "1000" at bounding box center [460, 401] width 52 height 43
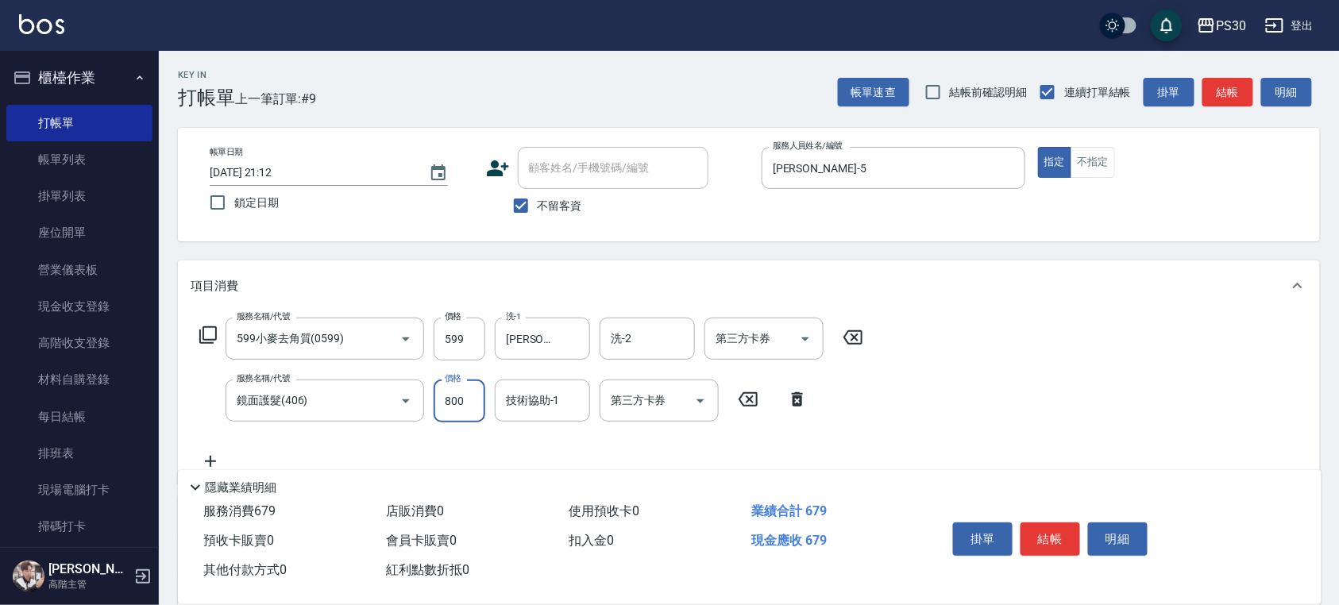
type input "800"
type input "[PERSON_NAME]-33"
click at [1068, 527] on button "結帳" at bounding box center [1051, 539] width 60 height 33
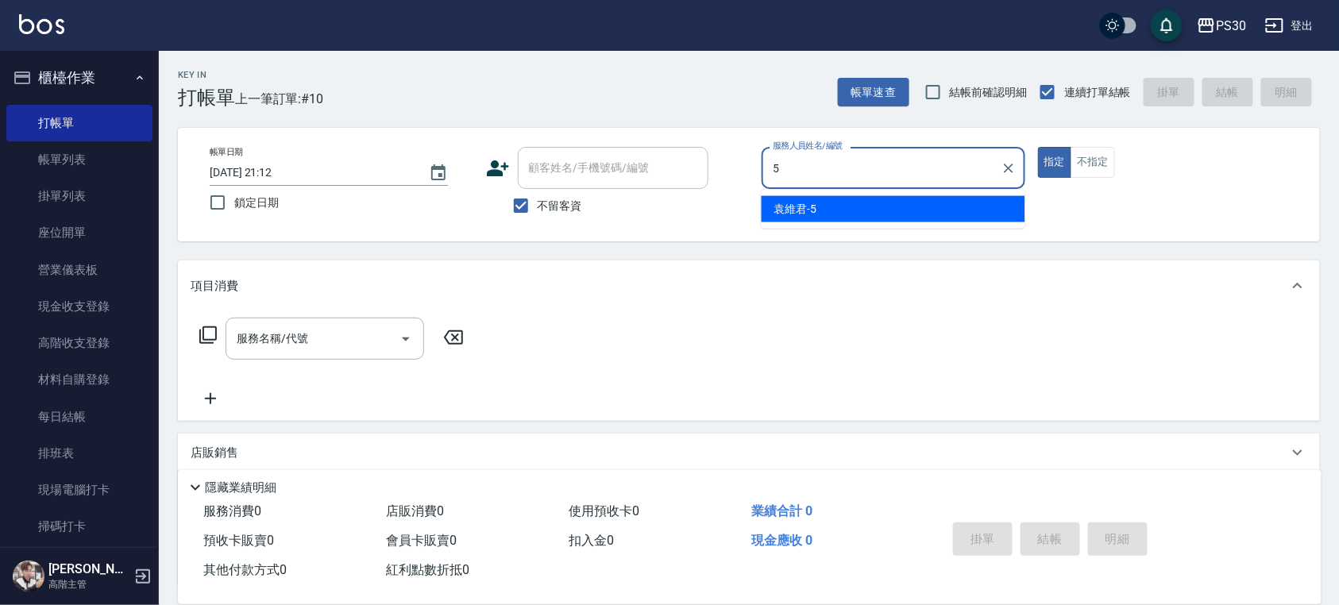
type input "[PERSON_NAME]-5"
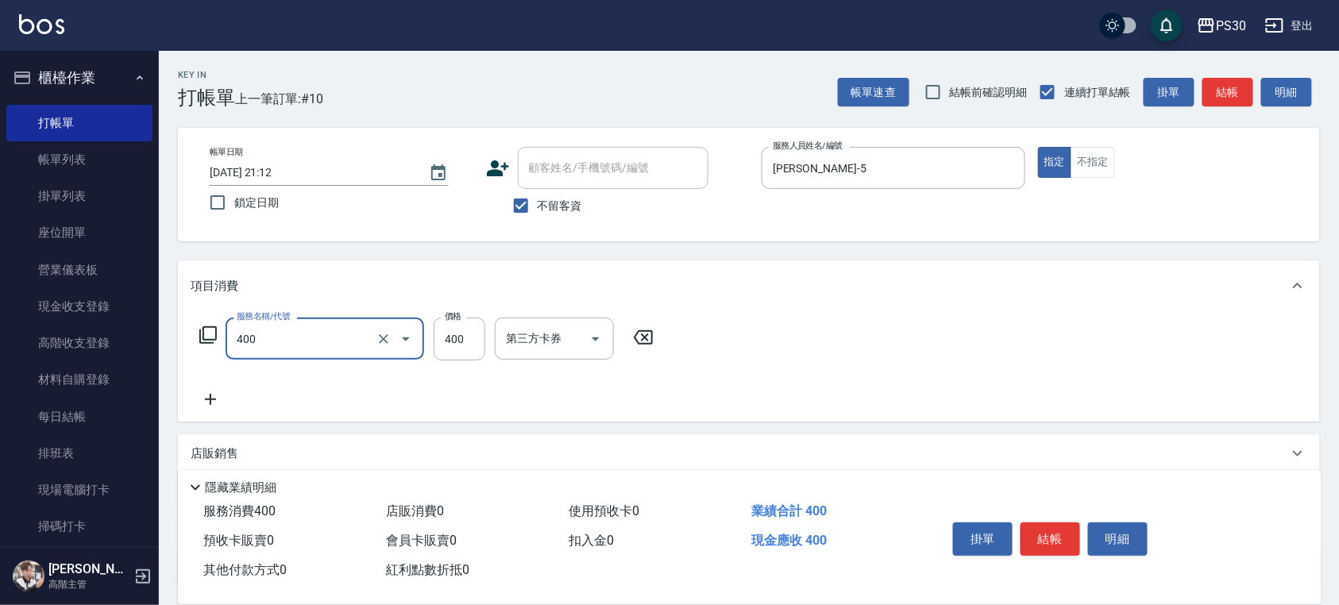
type input "洗剪400(400)"
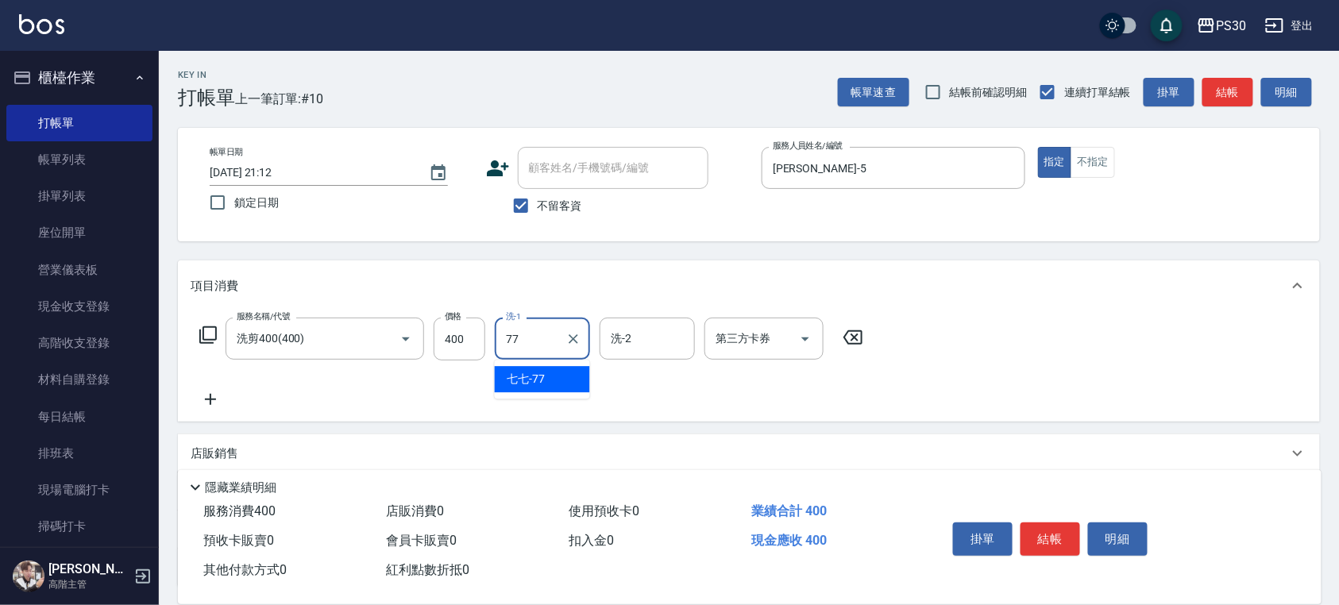
type input "七七-77"
click at [1061, 540] on button "結帳" at bounding box center [1051, 539] width 60 height 33
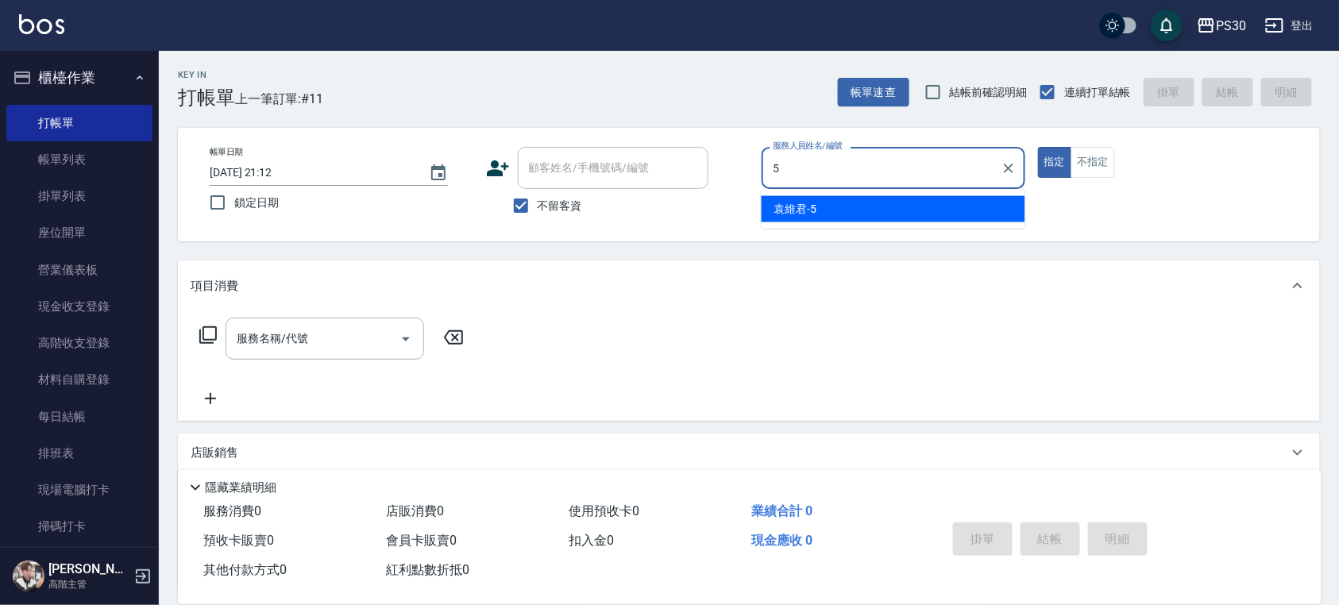
type input "[PERSON_NAME]-5"
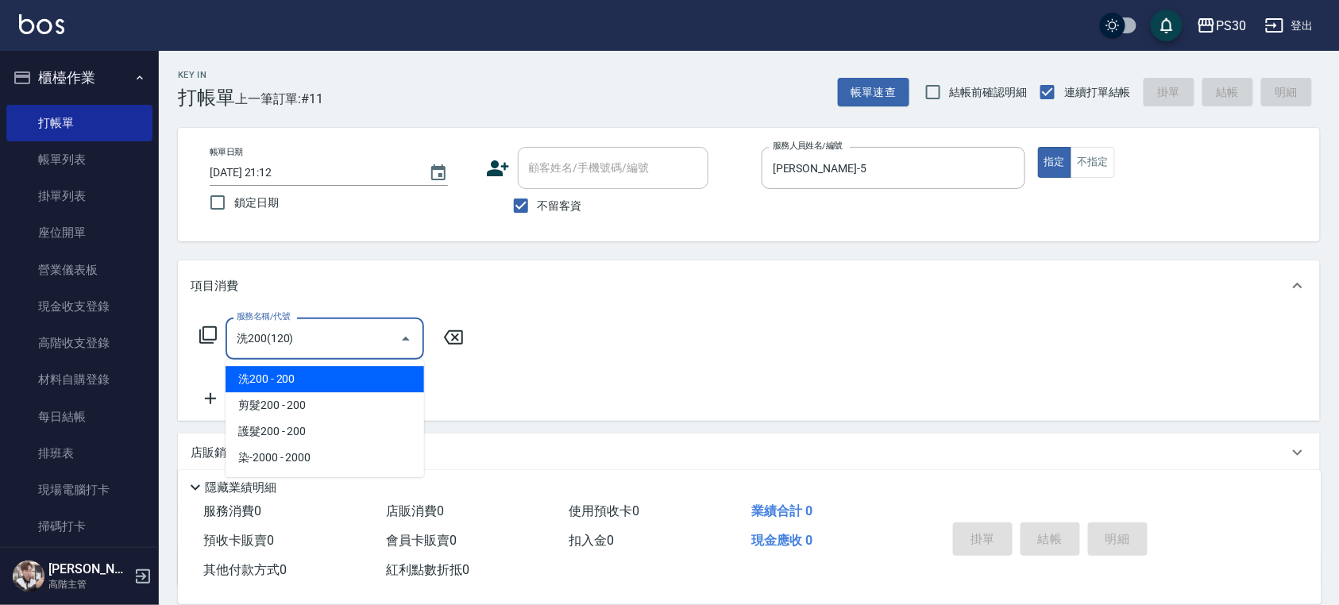
type input "洗200(120)"
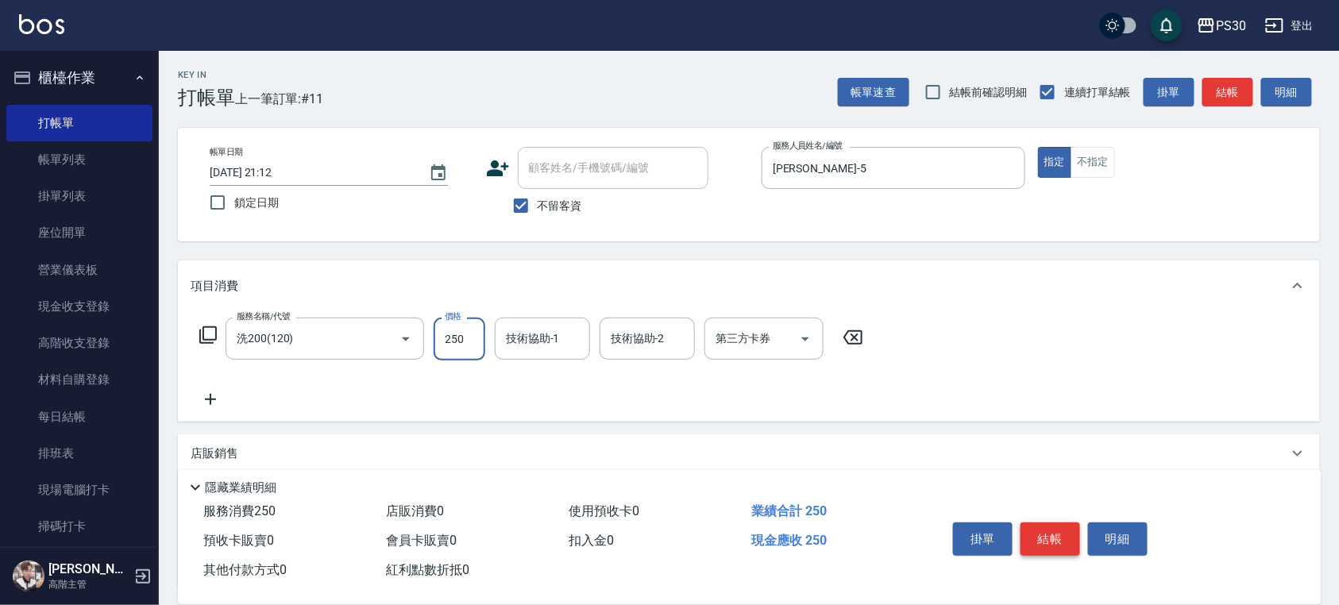
type input "250"
click at [1034, 539] on button "結帳" at bounding box center [1051, 539] width 60 height 33
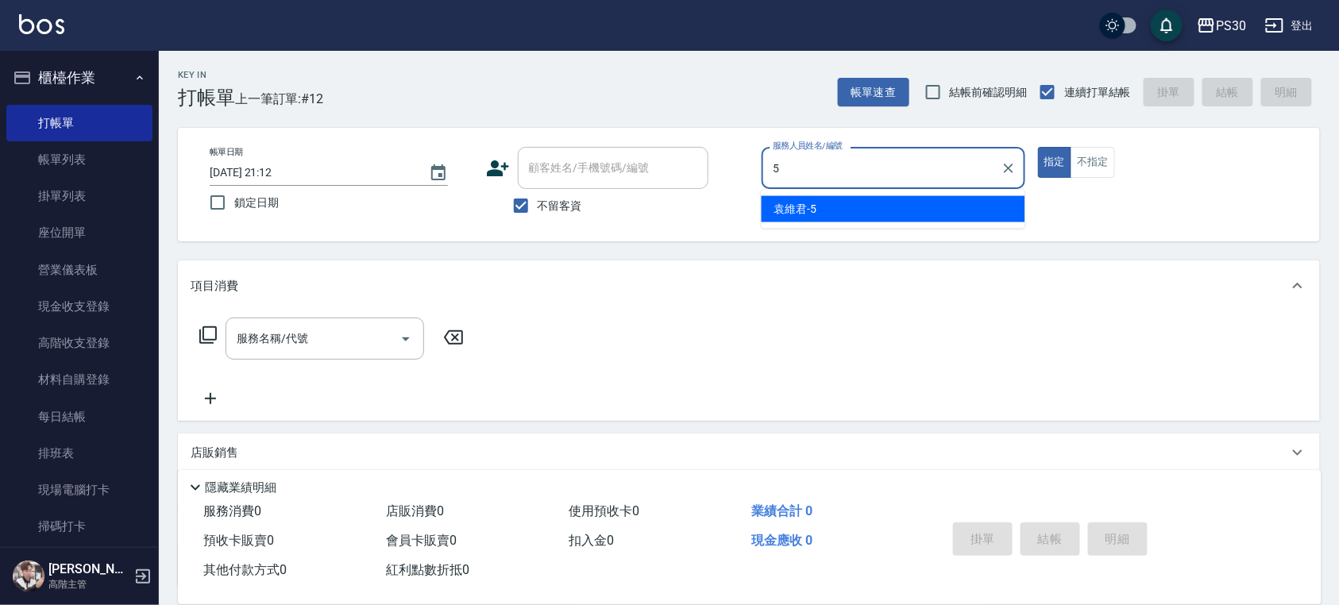
type input "[PERSON_NAME]-5"
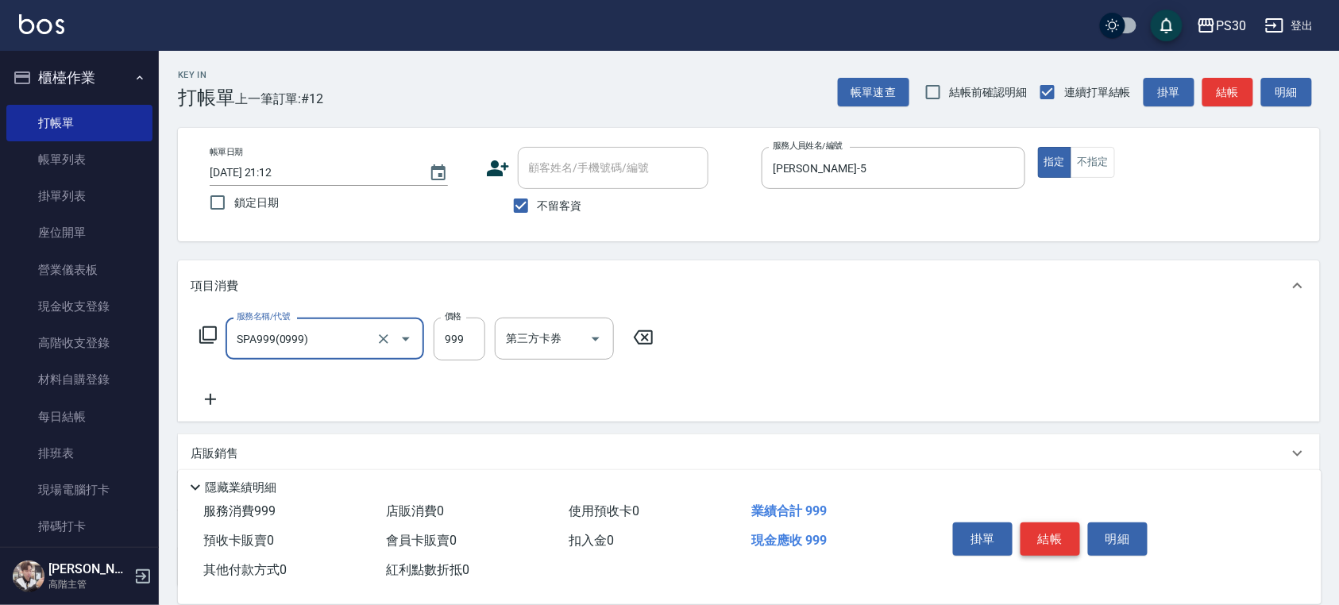
type input "SPA999(0999)"
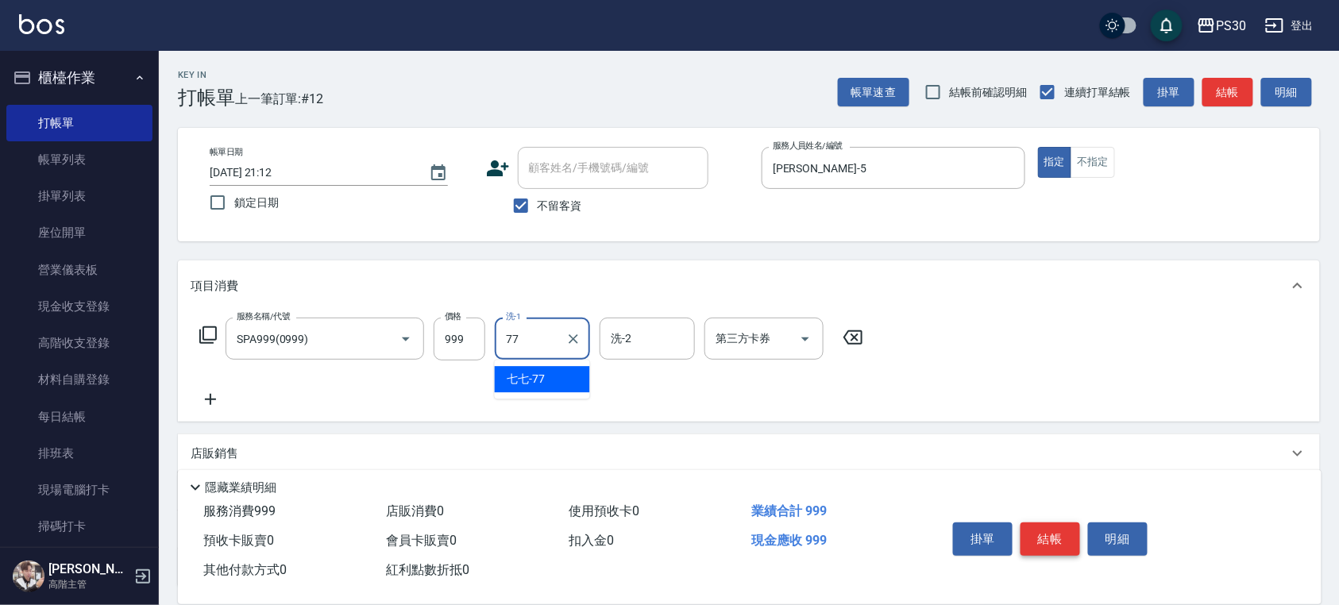
type input "七七-77"
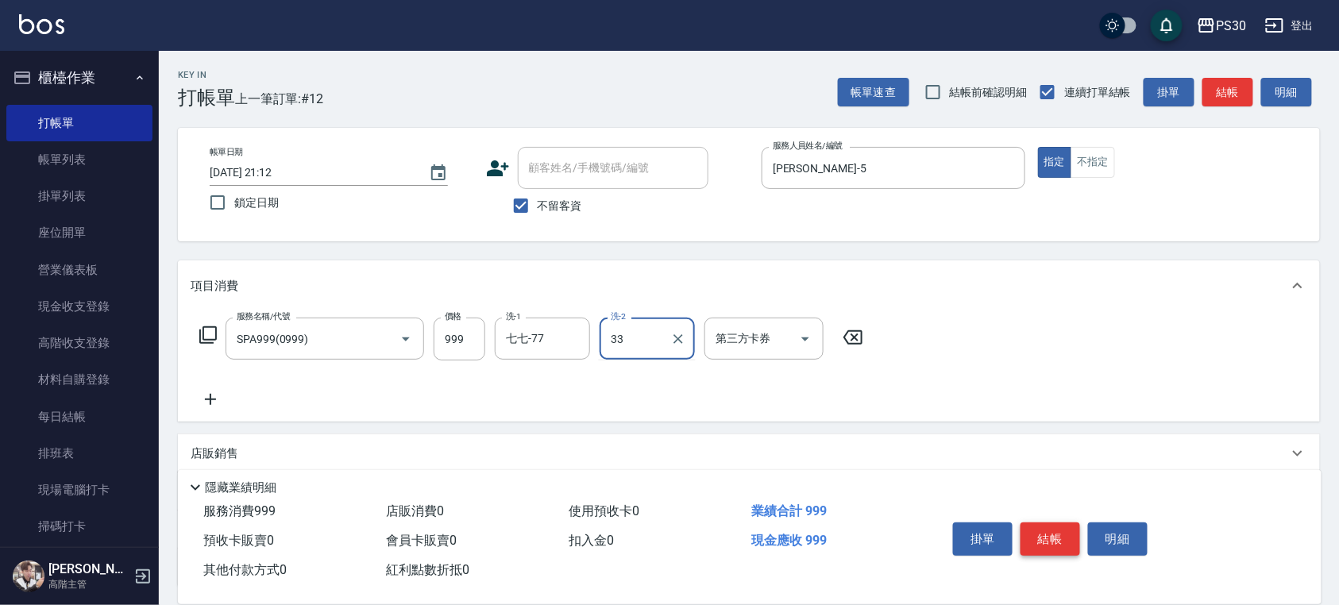
type input "[PERSON_NAME]-33"
click at [1056, 544] on button "結帳" at bounding box center [1051, 539] width 60 height 33
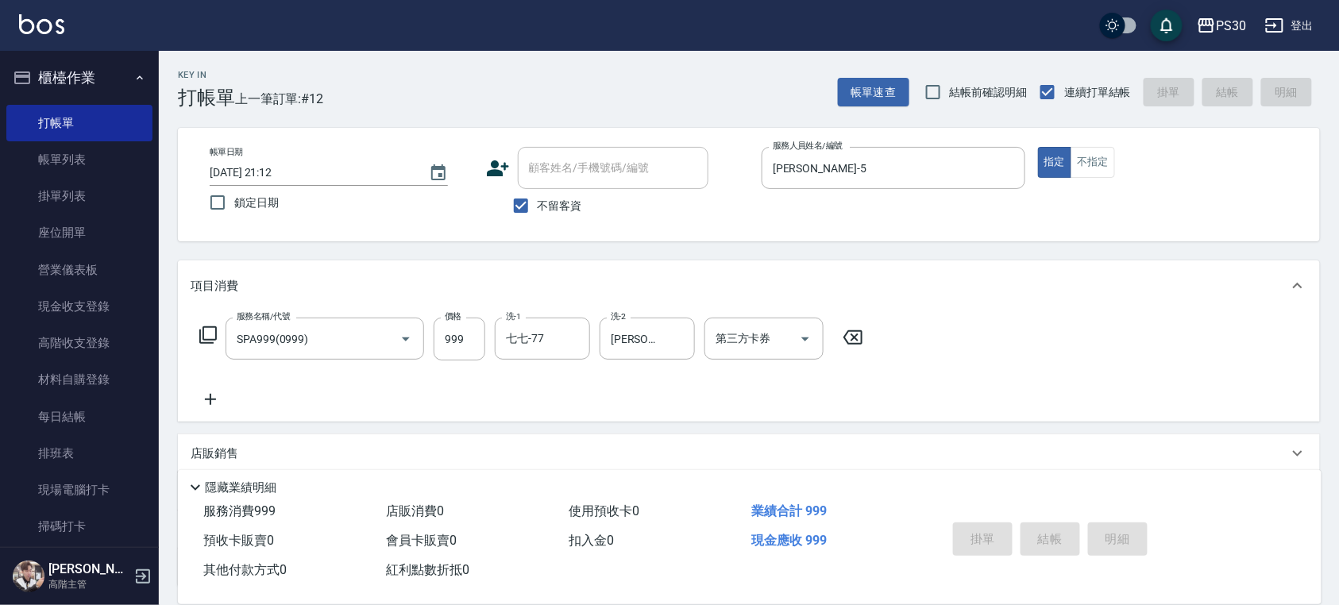
type input "[DATE] 21:13"
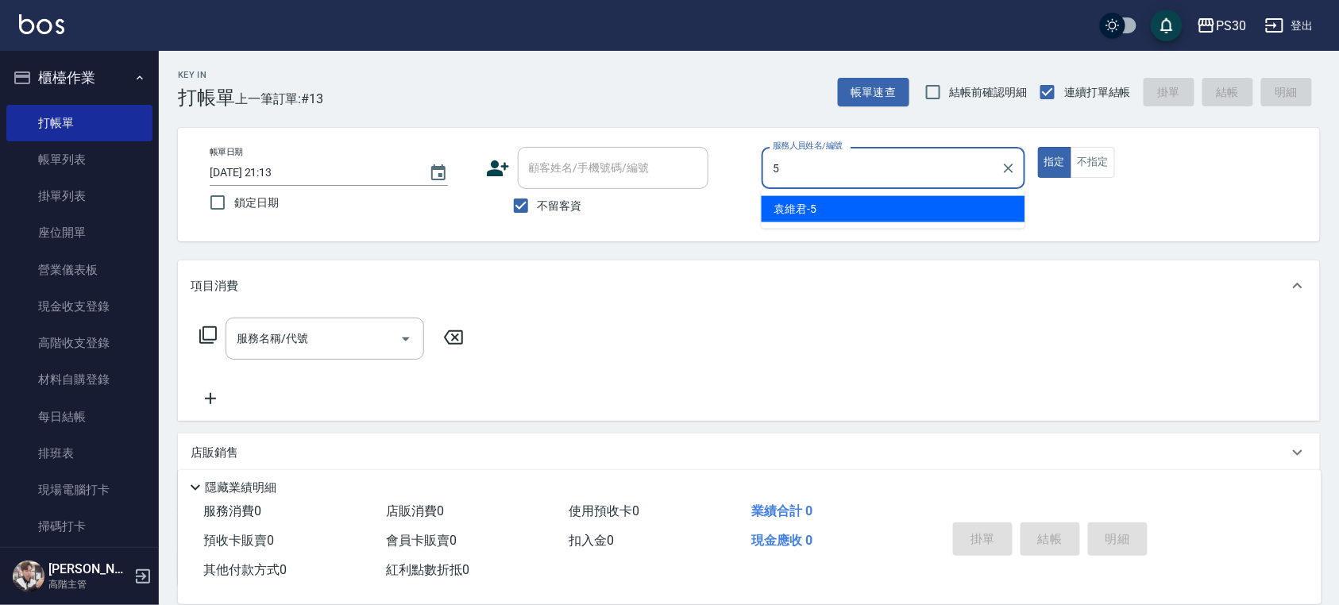
type input "[PERSON_NAME]-5"
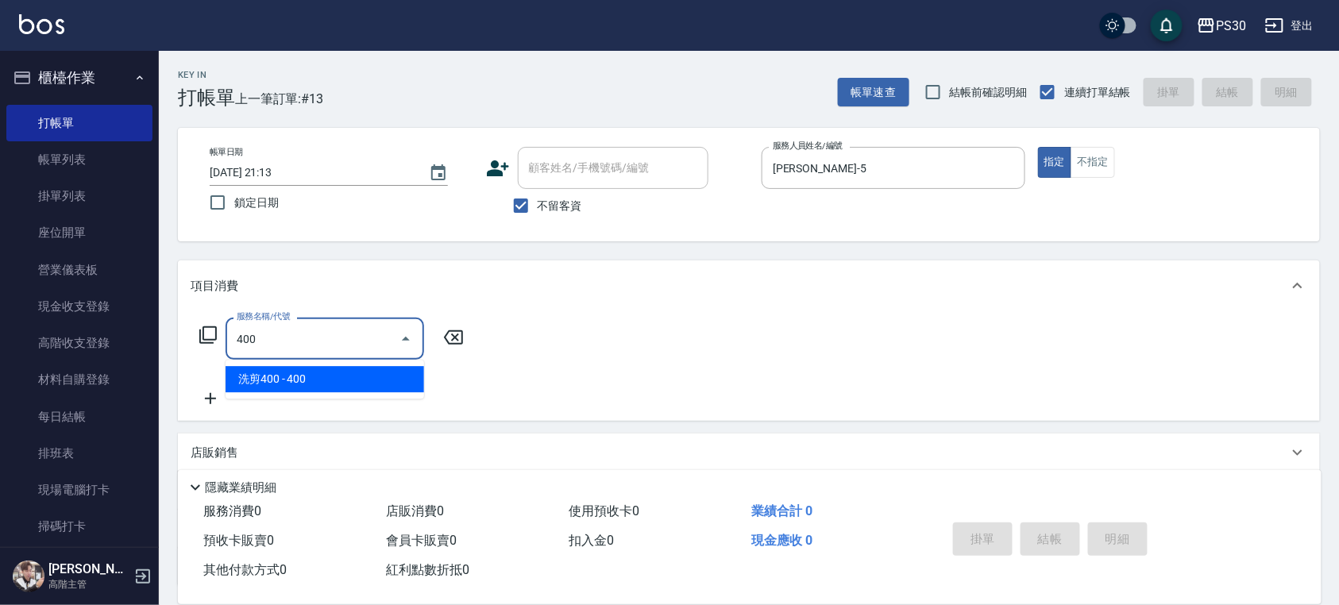
type input "洗剪400(400)"
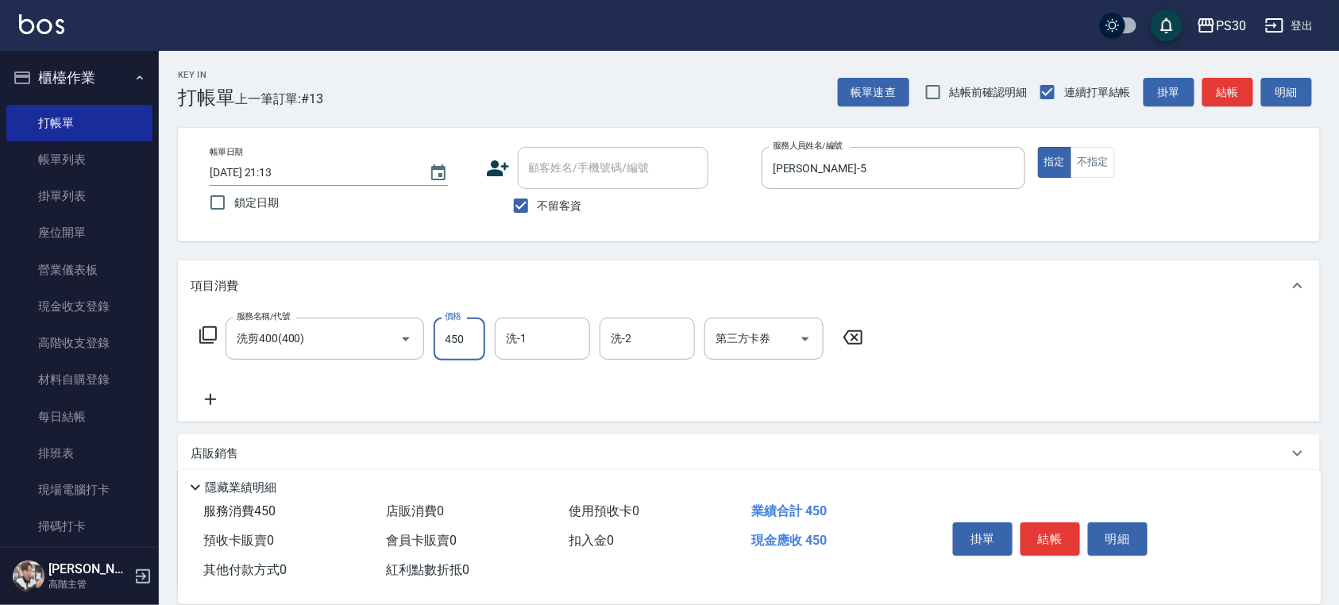
type input "450"
type input "[PERSON_NAME]-33"
click at [1046, 543] on button "結帳" at bounding box center [1051, 539] width 60 height 33
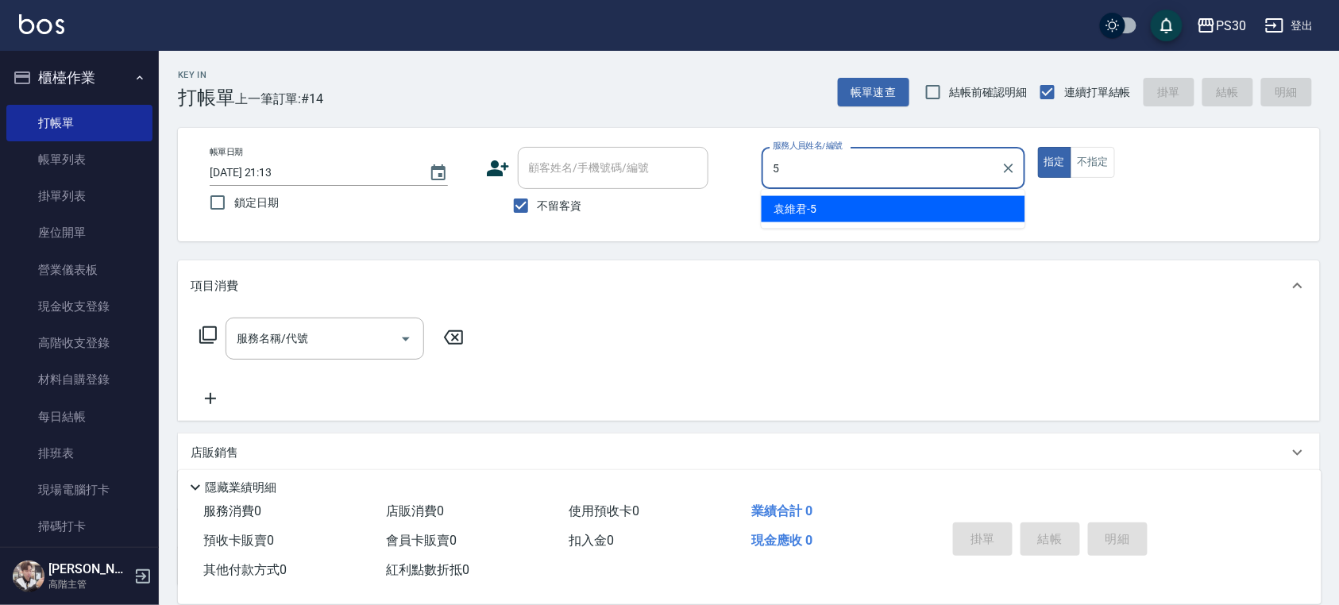
type input "[PERSON_NAME]-5"
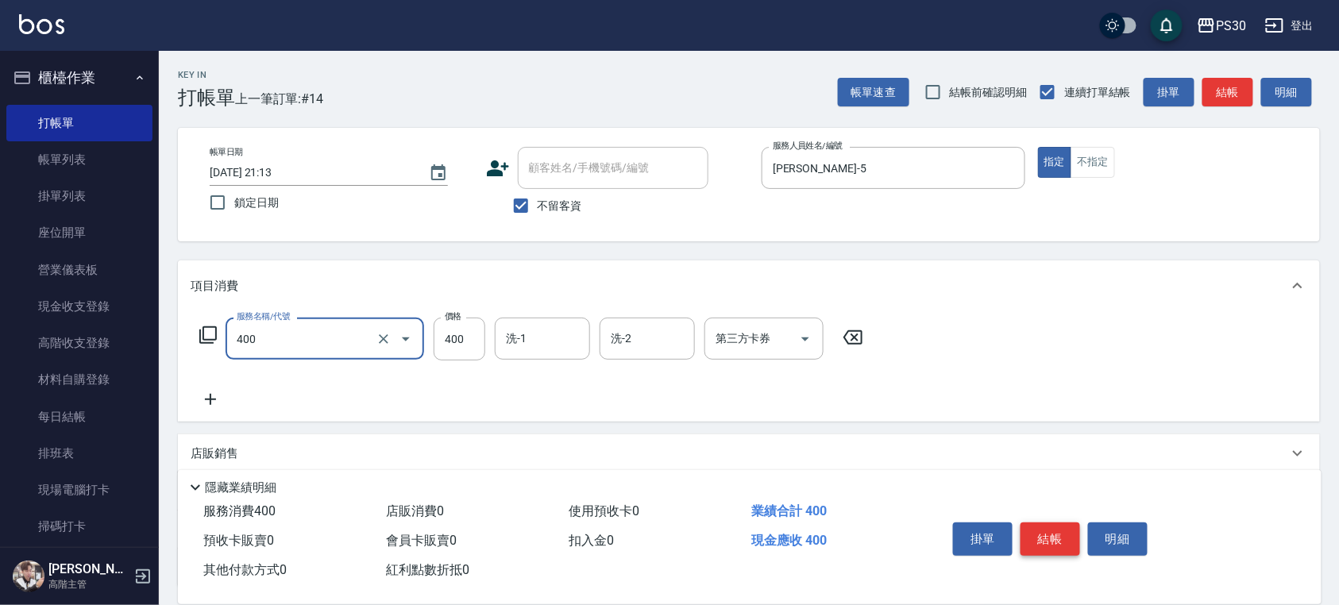
type input "洗剪400(400)"
click at [1048, 531] on button "結帳" at bounding box center [1051, 539] width 60 height 33
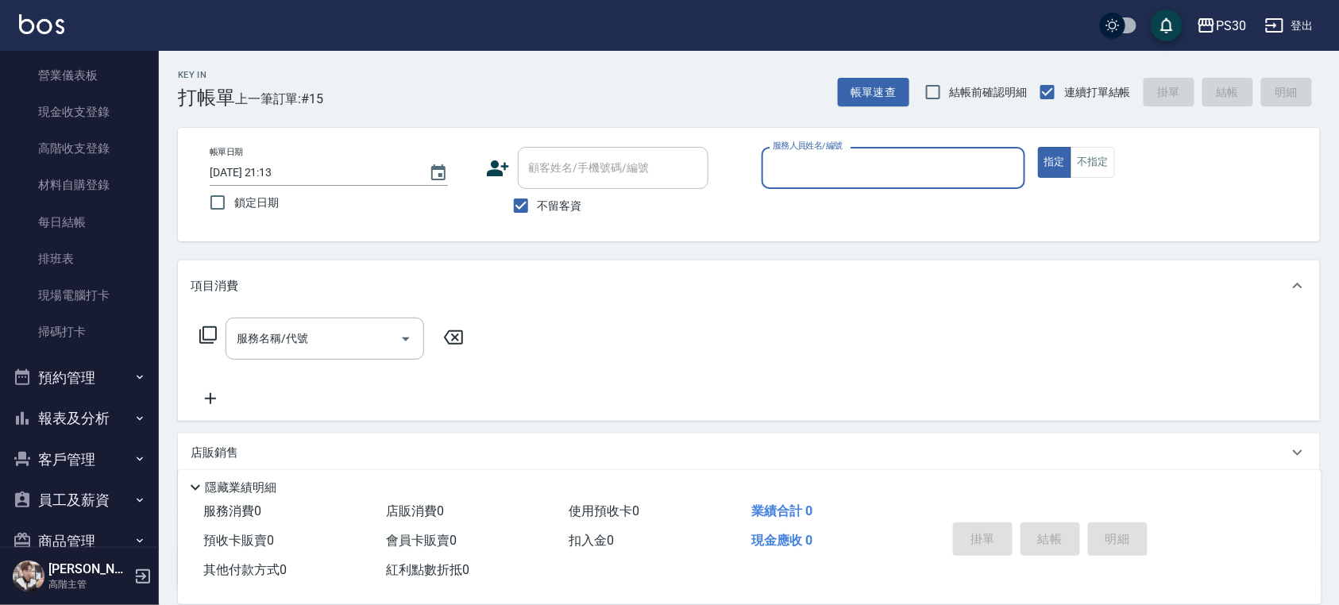
scroll to position [211, 0]
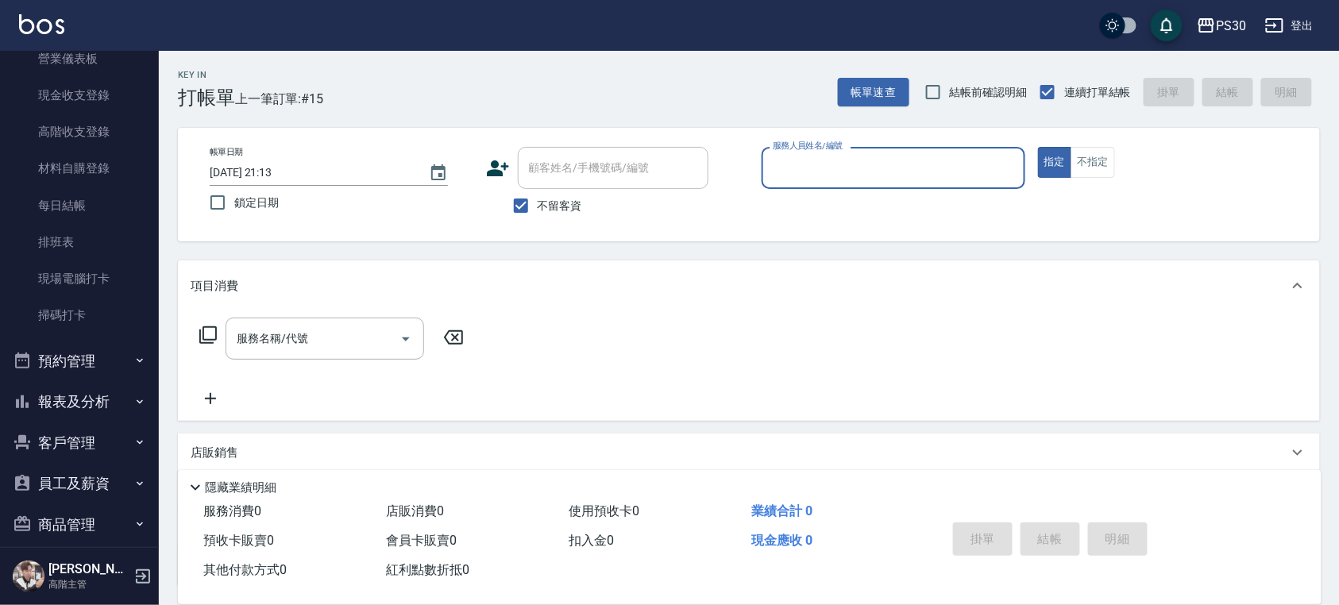
click at [111, 397] on button "報表及分析" at bounding box center [79, 401] width 146 height 41
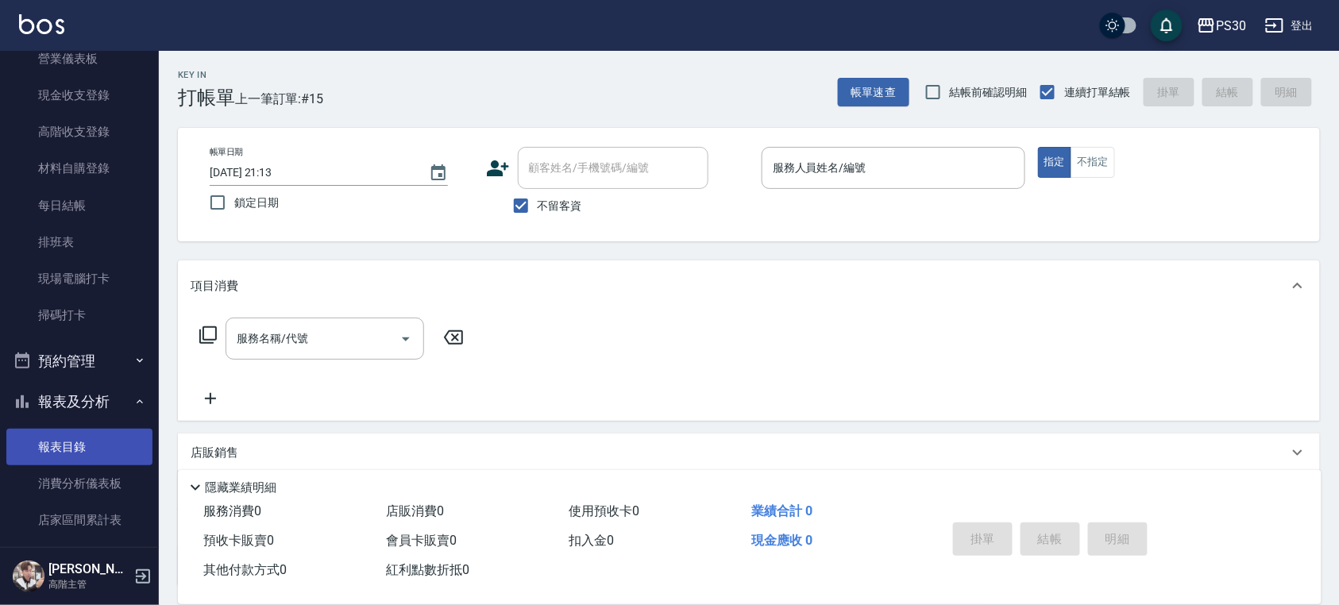
scroll to position [423, 0]
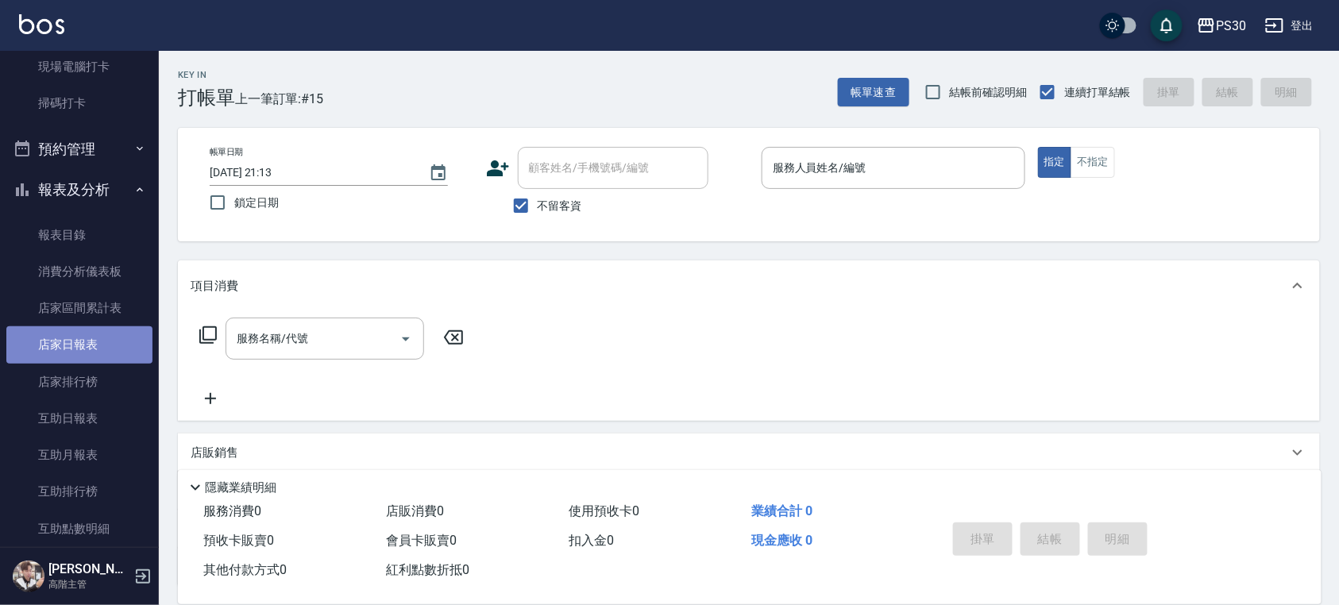
click at [92, 357] on link "店家日報表" at bounding box center [79, 344] width 146 height 37
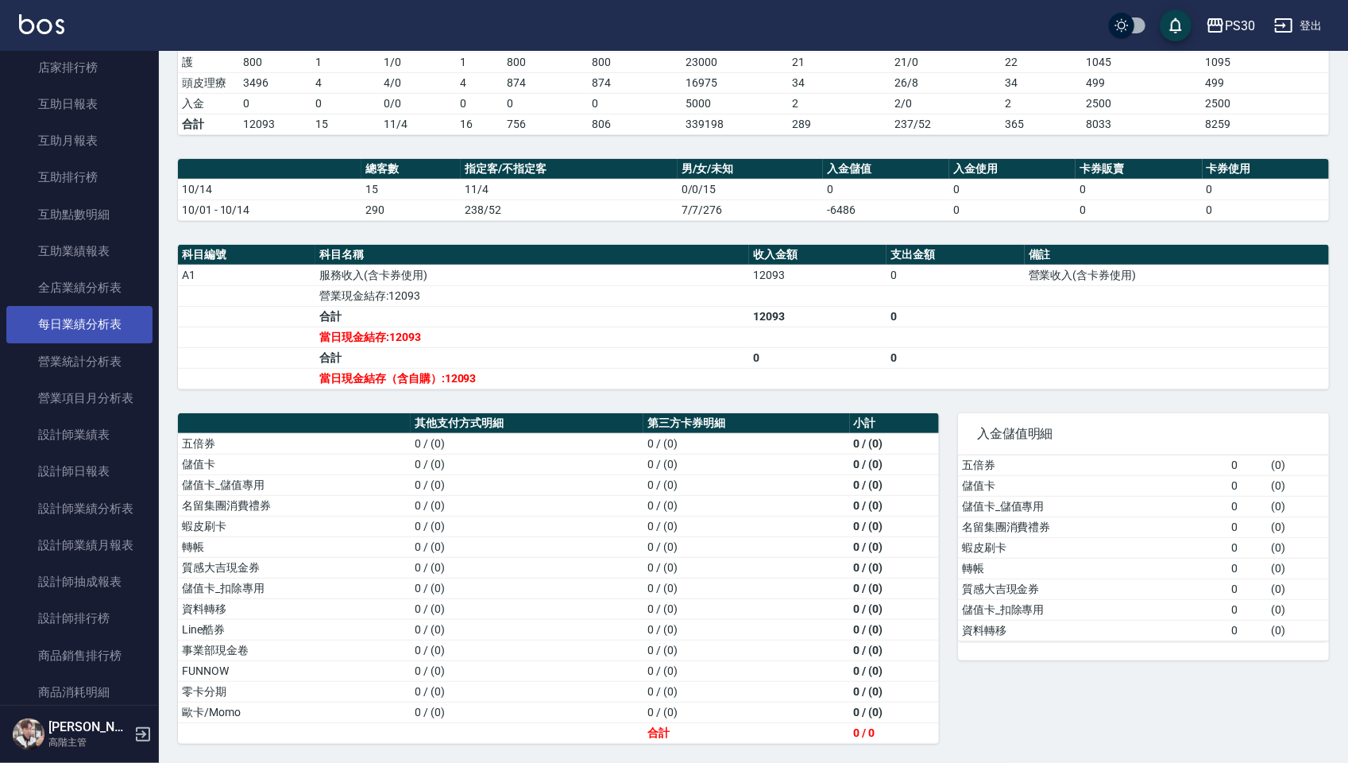
scroll to position [741, 0]
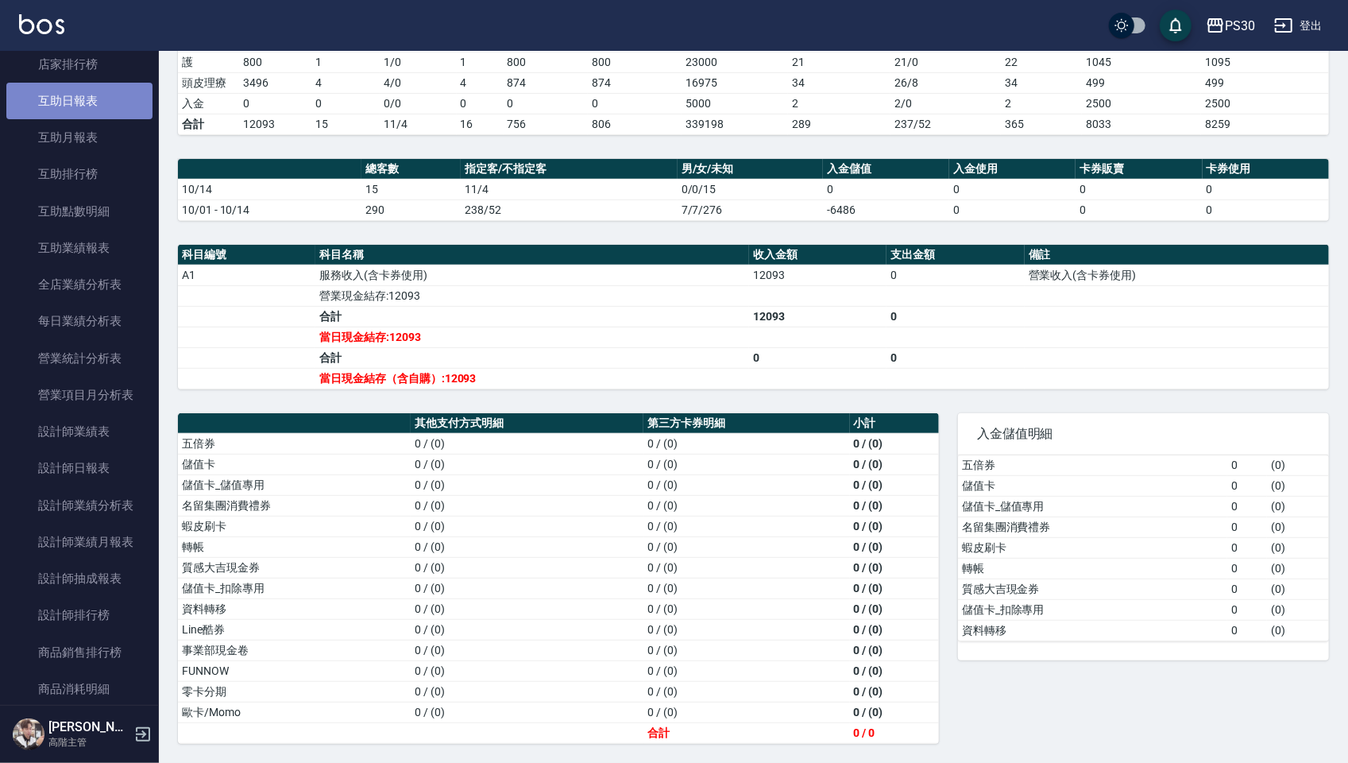
click at [106, 99] on link "互助日報表" at bounding box center [79, 101] width 146 height 37
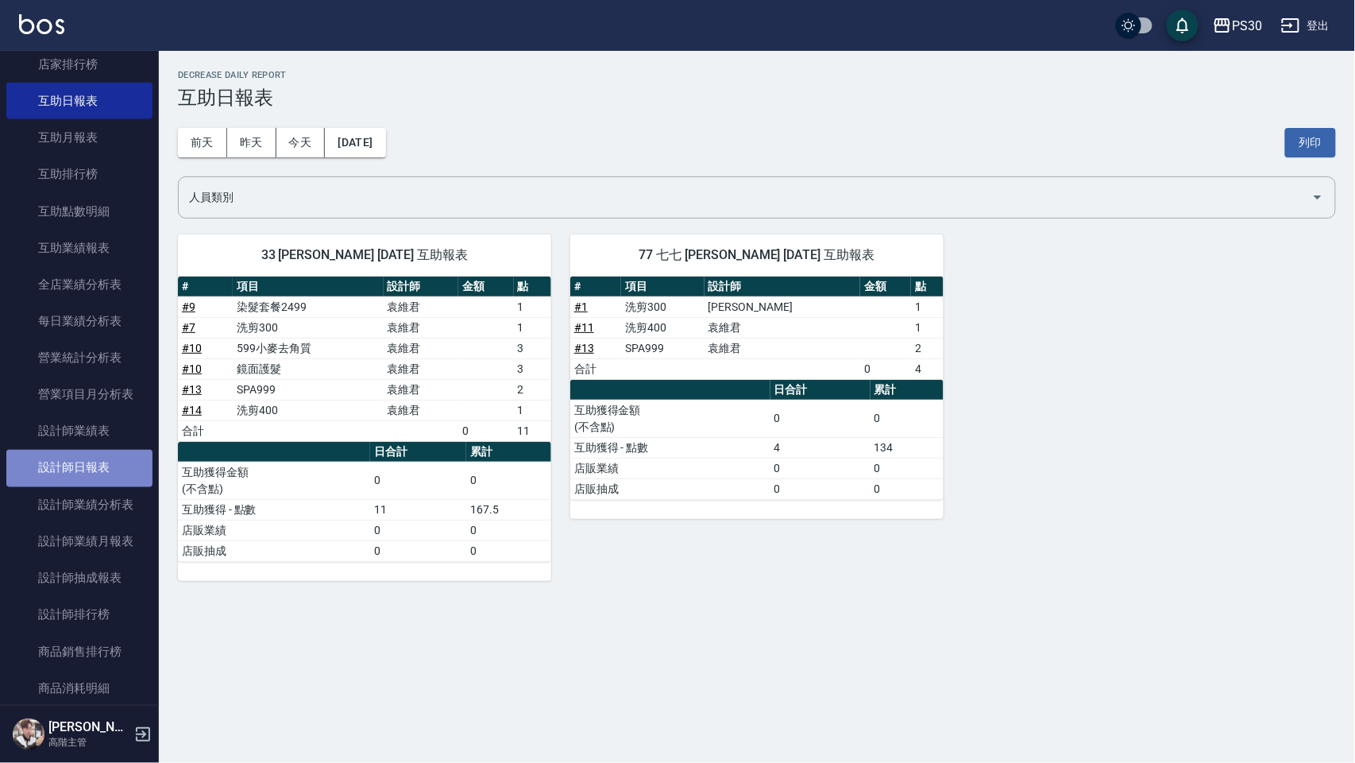
click at [96, 458] on link "設計師日報表" at bounding box center [79, 468] width 146 height 37
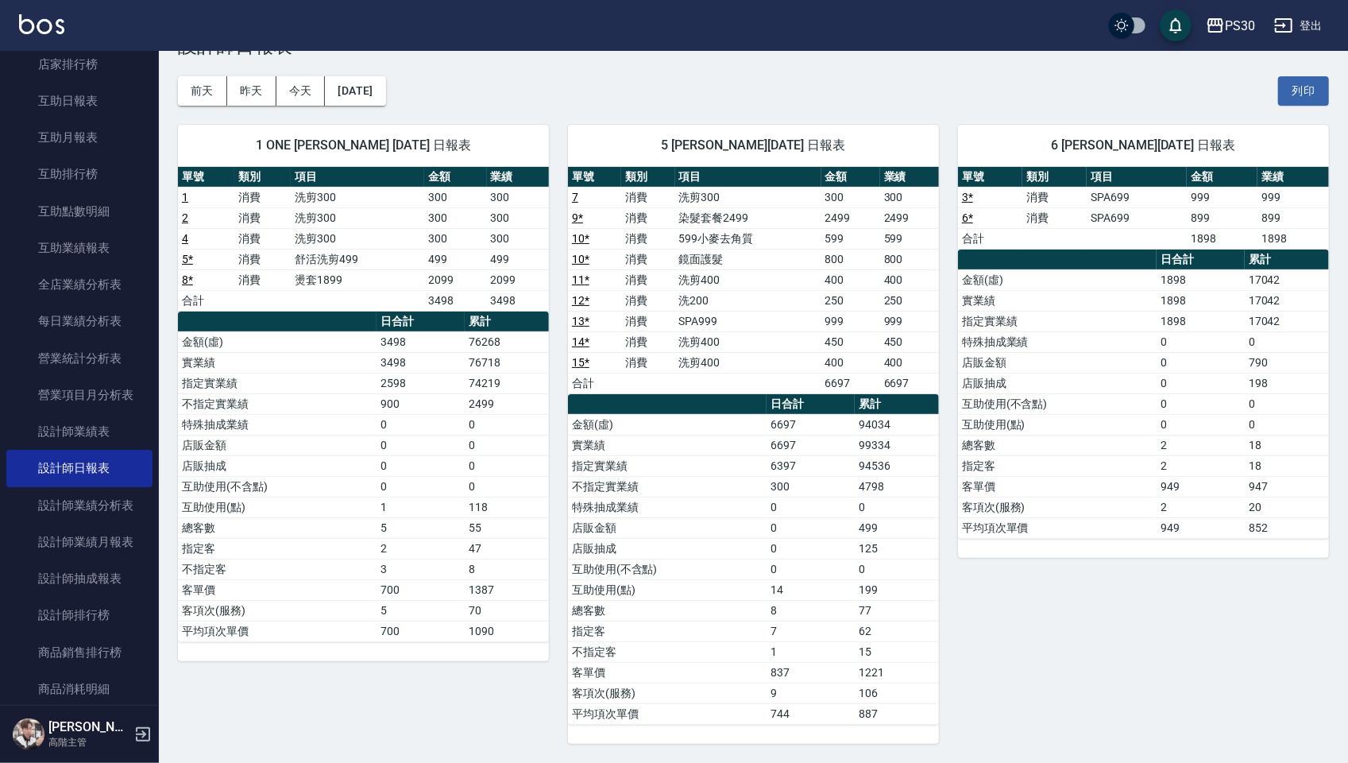
scroll to position [58, 0]
